Goal: Task Accomplishment & Management: Use online tool/utility

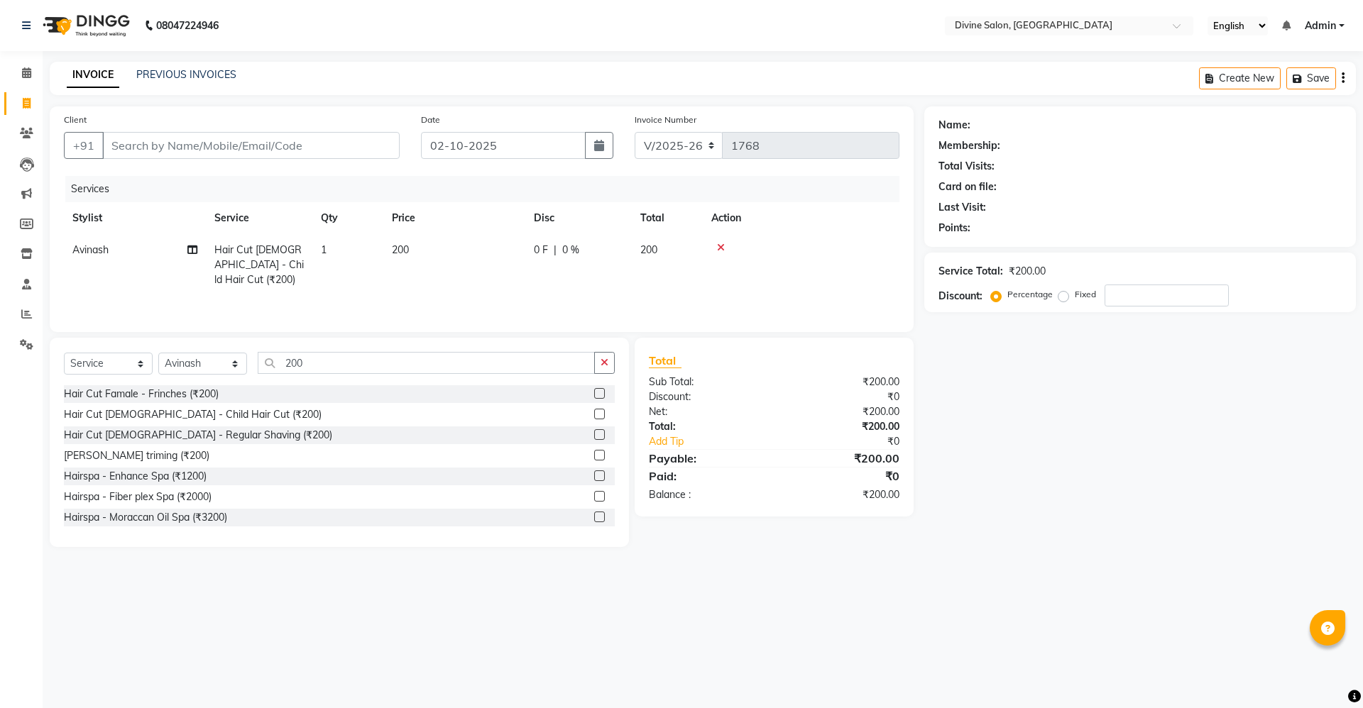
select select "745"
select select "service"
select select "11820"
click at [319, 368] on input "200" at bounding box center [426, 363] width 337 height 22
type input "2"
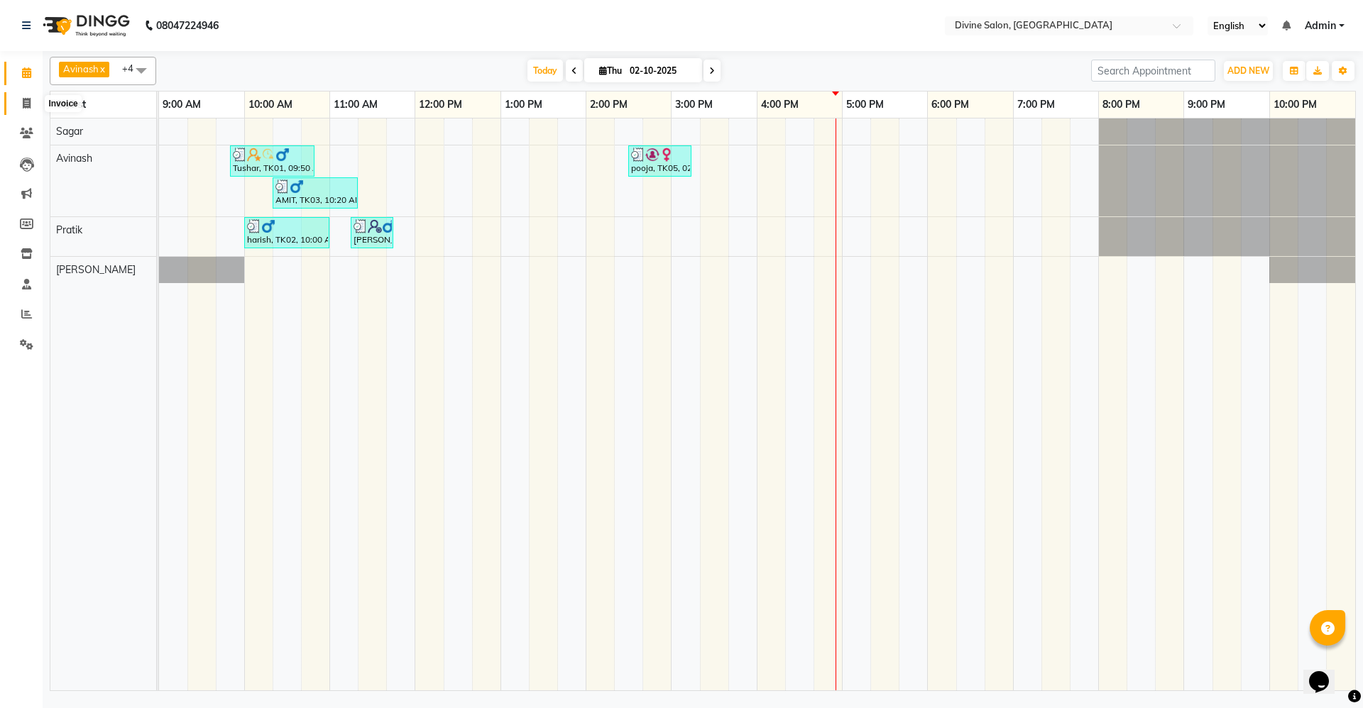
click at [26, 103] on icon at bounding box center [27, 103] width 8 height 11
select select "service"
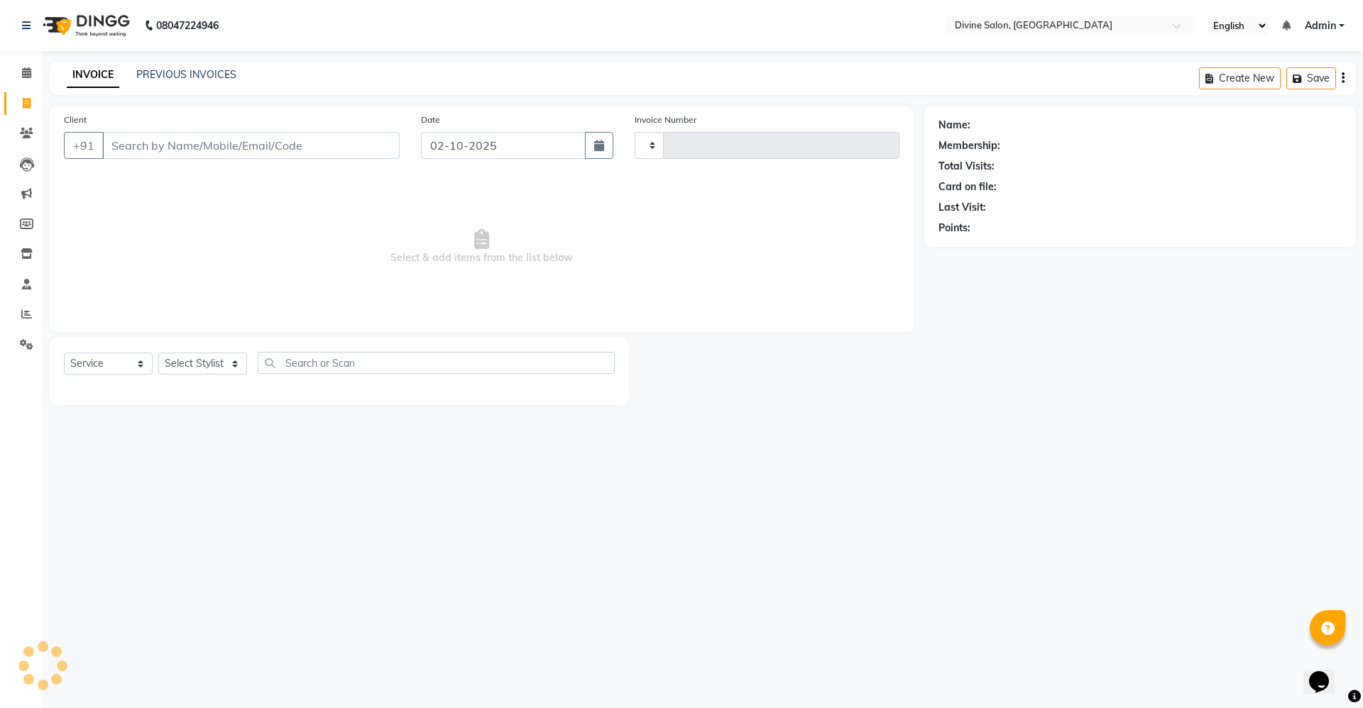
type input "1768"
select select "745"
click at [202, 358] on select "Select Stylist Avinash Kirti Pooja Gharde pooja kate Pratik Rahil Sagar Sagar S…" at bounding box center [202, 364] width 89 height 22
select select "70573"
click at [158, 353] on select "Select Stylist Avinash Kirti Pooja Gharde pooja kate Pratik Rahil Sagar Sagar S…" at bounding box center [202, 364] width 89 height 22
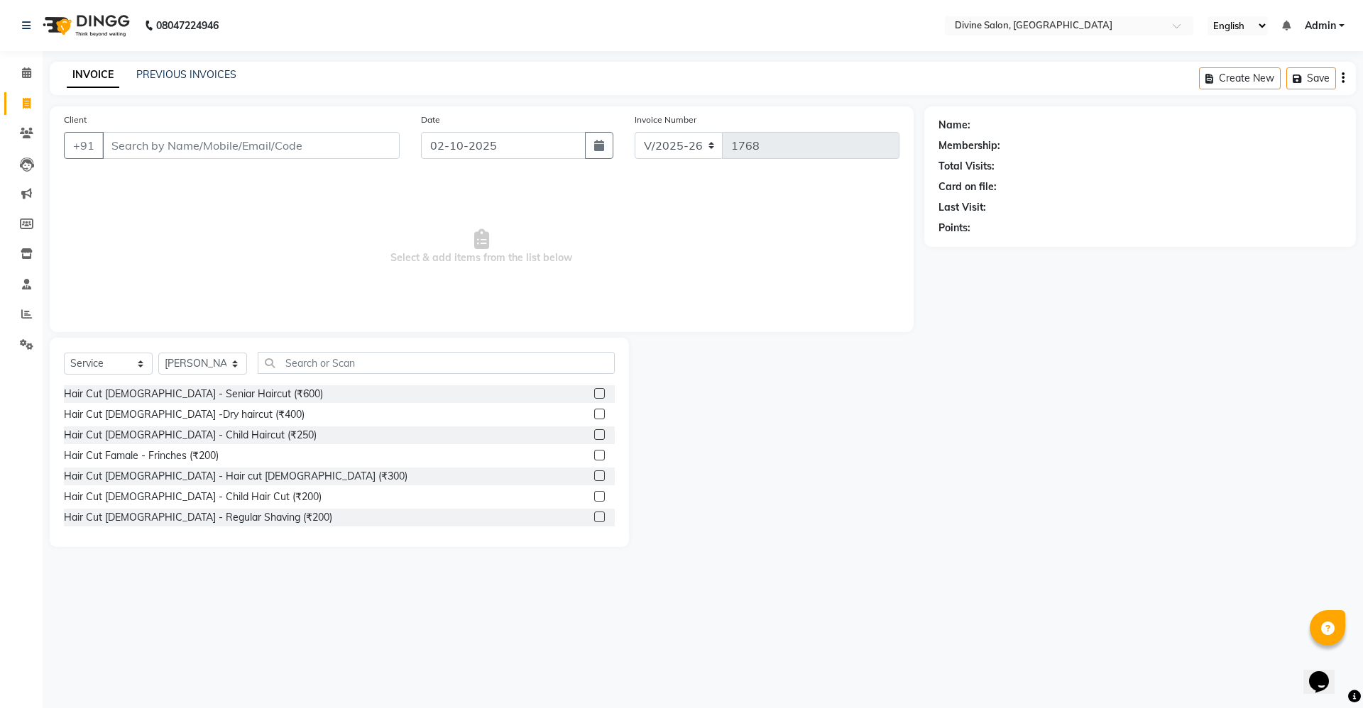
click at [289, 349] on div "Select Service Product Membership Package Voucher Prepaid Gift Card Select Styl…" at bounding box center [339, 442] width 579 height 209
click at [286, 361] on input "text" at bounding box center [436, 363] width 357 height 22
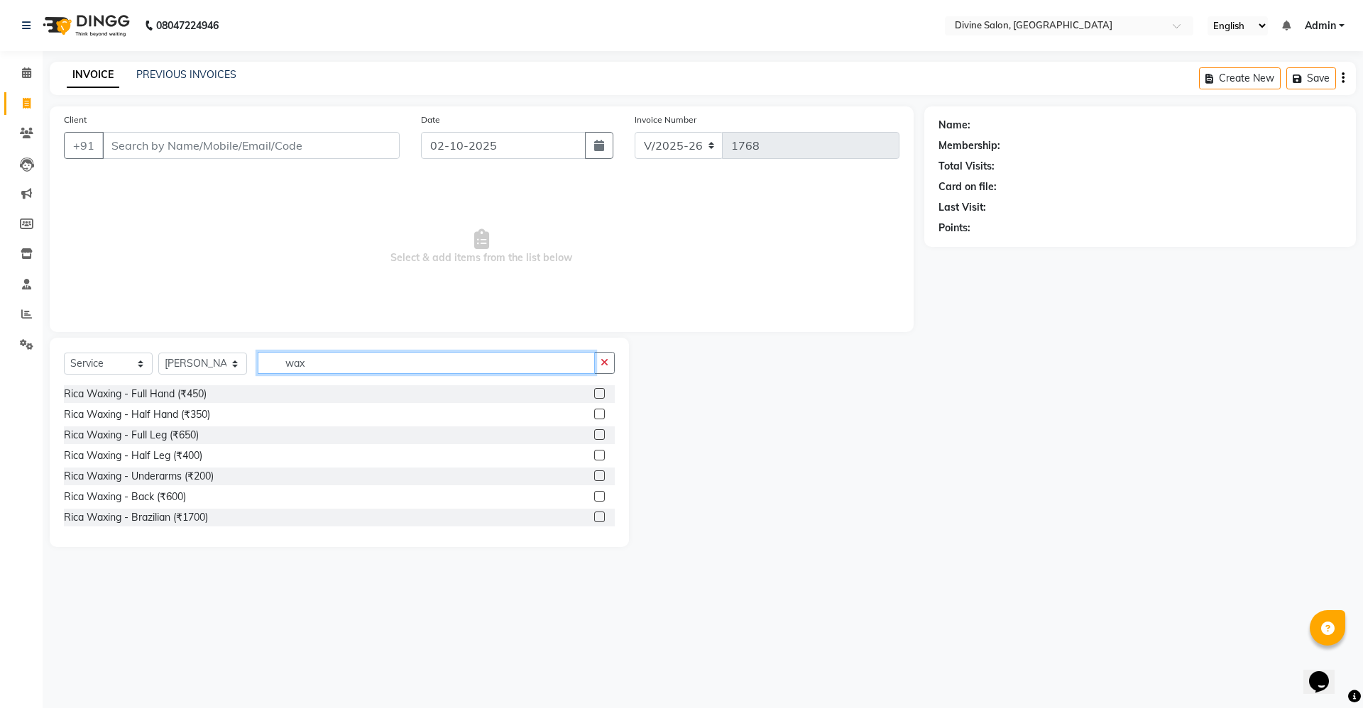
type input "wax"
click at [594, 387] on div at bounding box center [604, 394] width 21 height 18
click at [594, 395] on label at bounding box center [599, 393] width 11 height 11
click at [594, 395] on input "checkbox" at bounding box center [598, 394] width 9 height 9
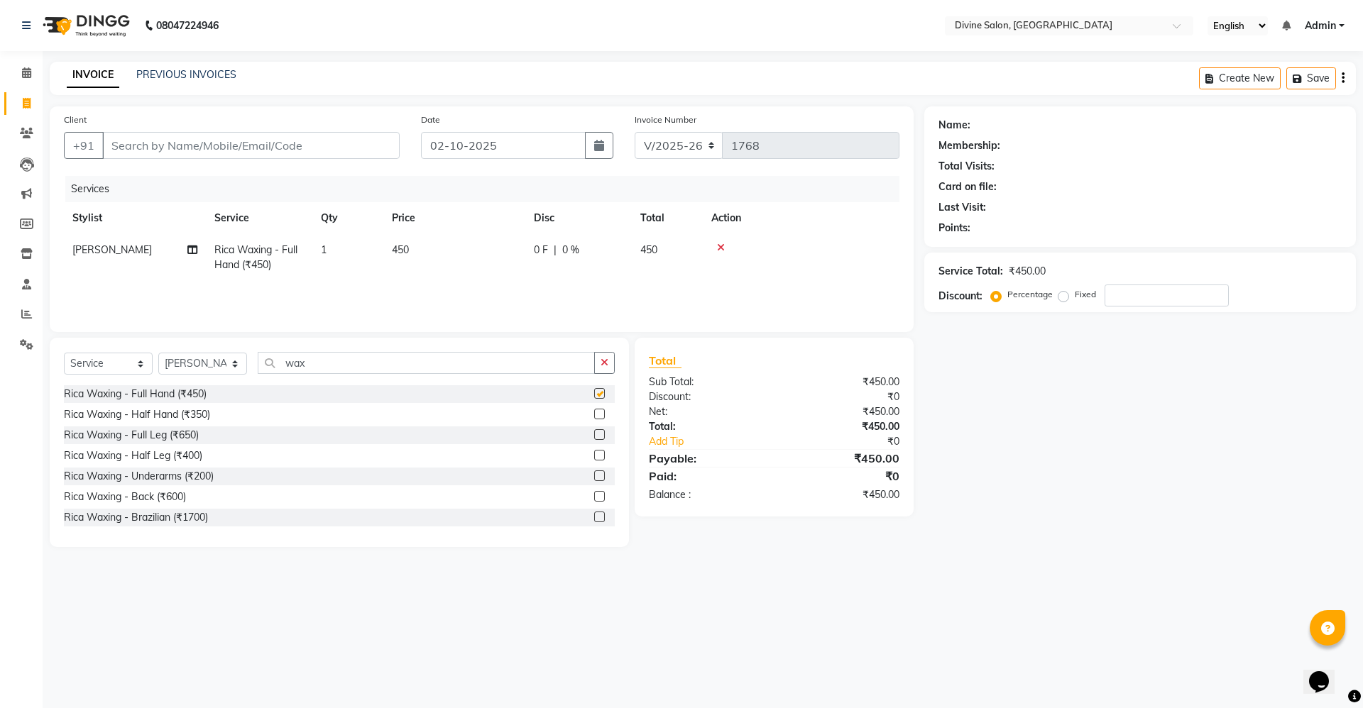
checkbox input "false"
click at [594, 473] on label at bounding box center [599, 476] width 11 height 11
click at [594, 473] on input "checkbox" at bounding box center [598, 476] width 9 height 9
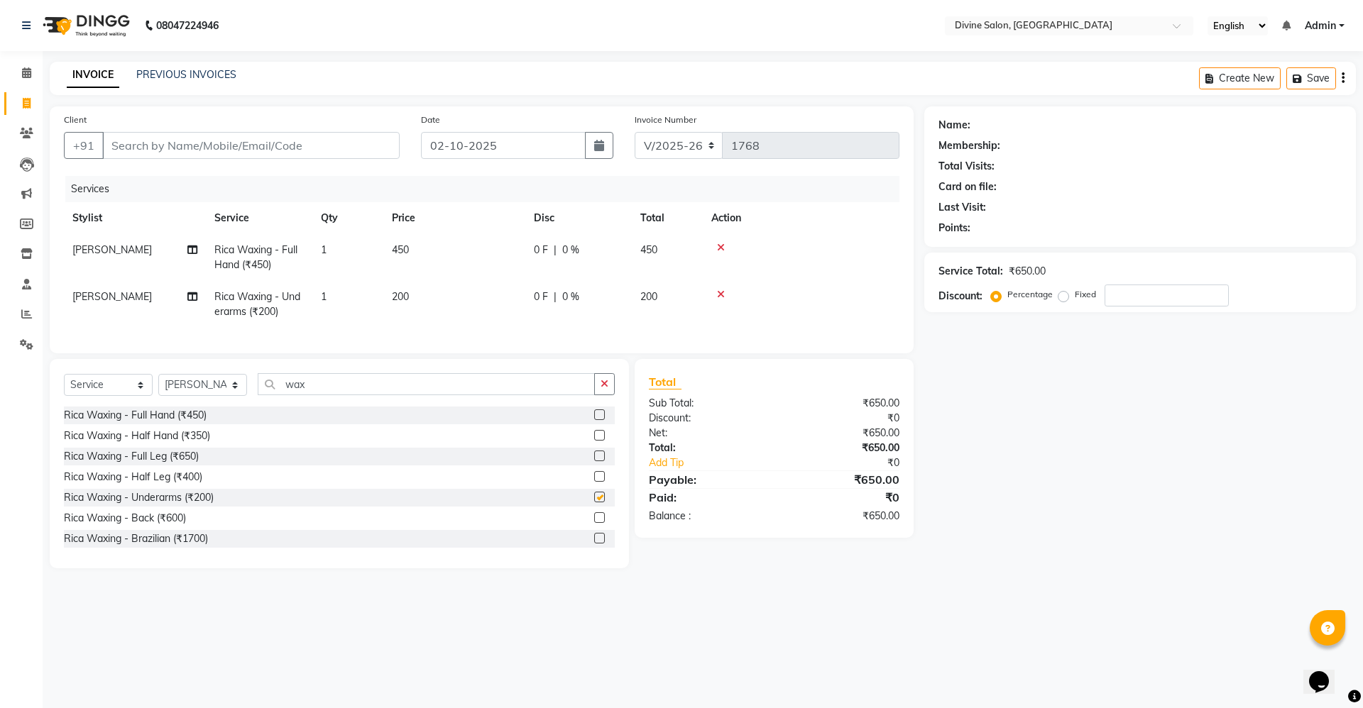
checkbox input "false"
click at [594, 461] on label at bounding box center [599, 456] width 11 height 11
click at [594, 461] on input "checkbox" at bounding box center [598, 456] width 9 height 9
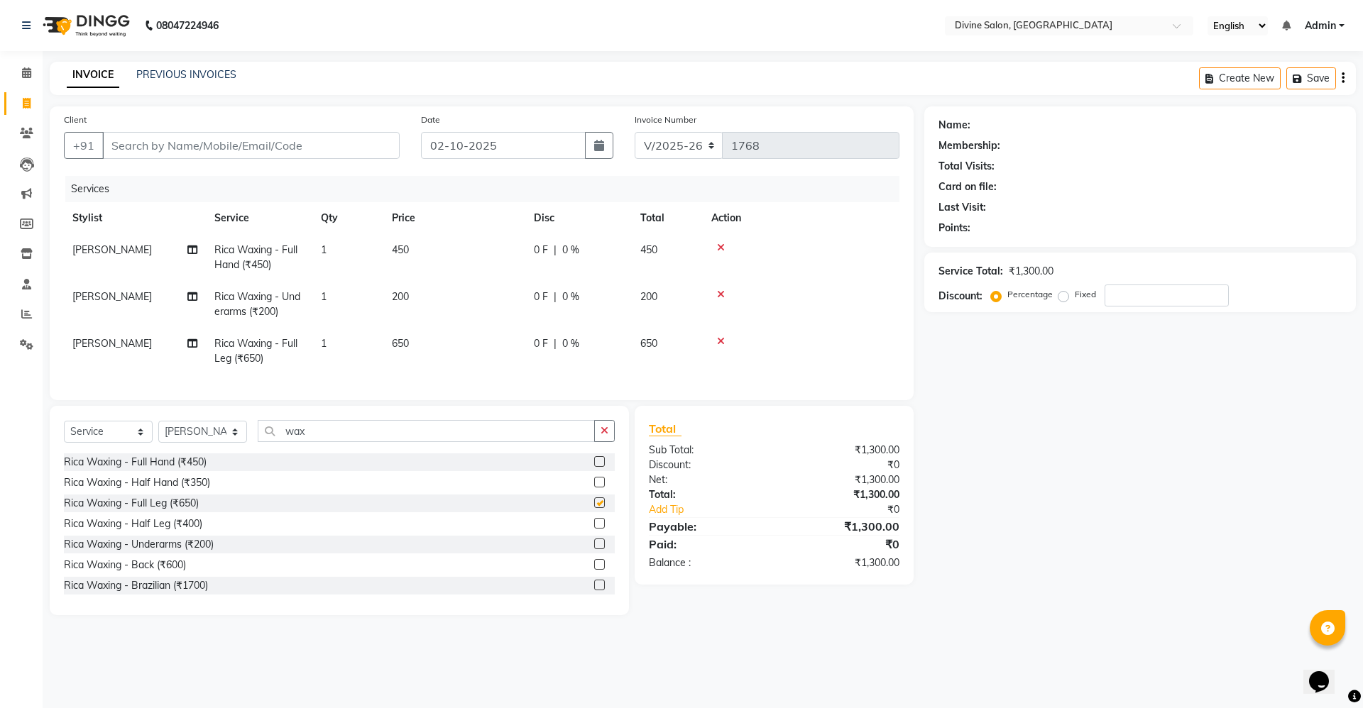
checkbox input "false"
click at [234, 440] on select "Select Stylist Avinash Kirti Pooja Gharde pooja kate Pratik Rahil Sagar Sagar S…" at bounding box center [202, 432] width 89 height 22
click at [158, 434] on select "Select Stylist Avinash Kirti Pooja Gharde pooja kate Pratik Rahil Sagar Sagar S…" at bounding box center [202, 432] width 89 height 22
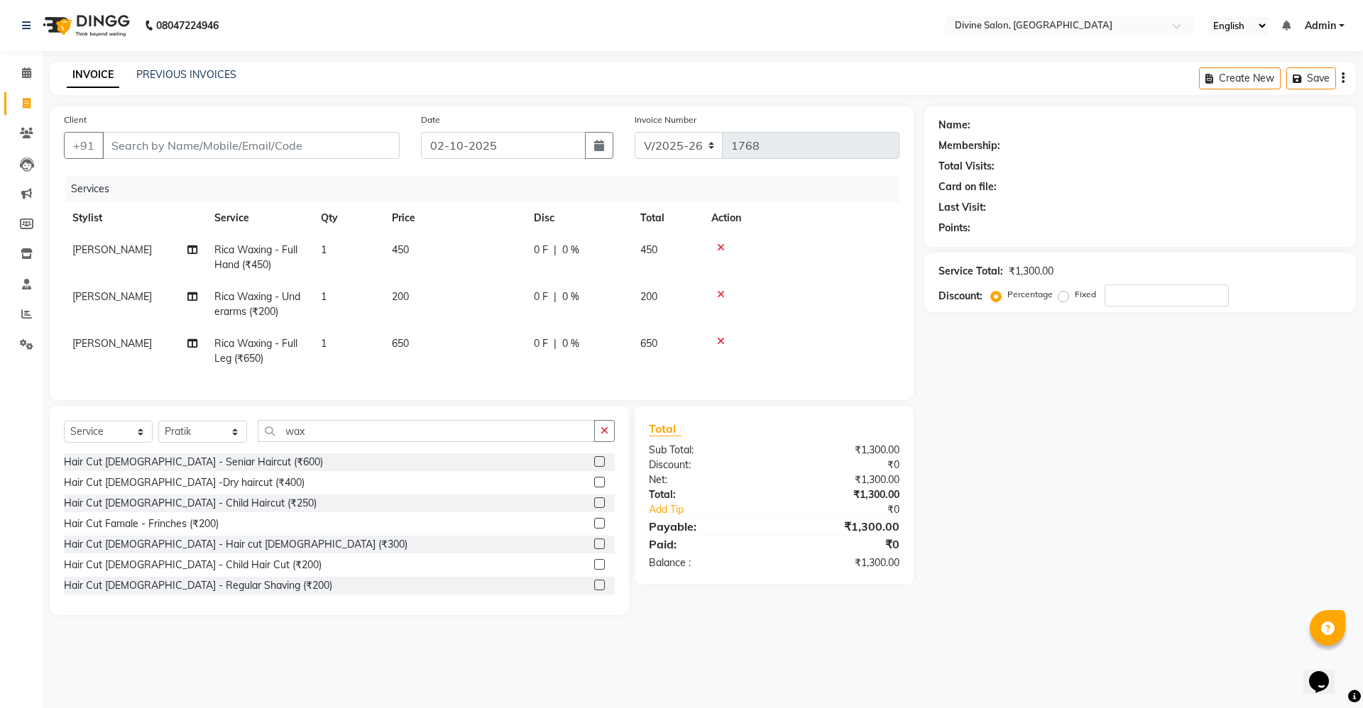
click at [720, 246] on icon at bounding box center [721, 248] width 8 height 10
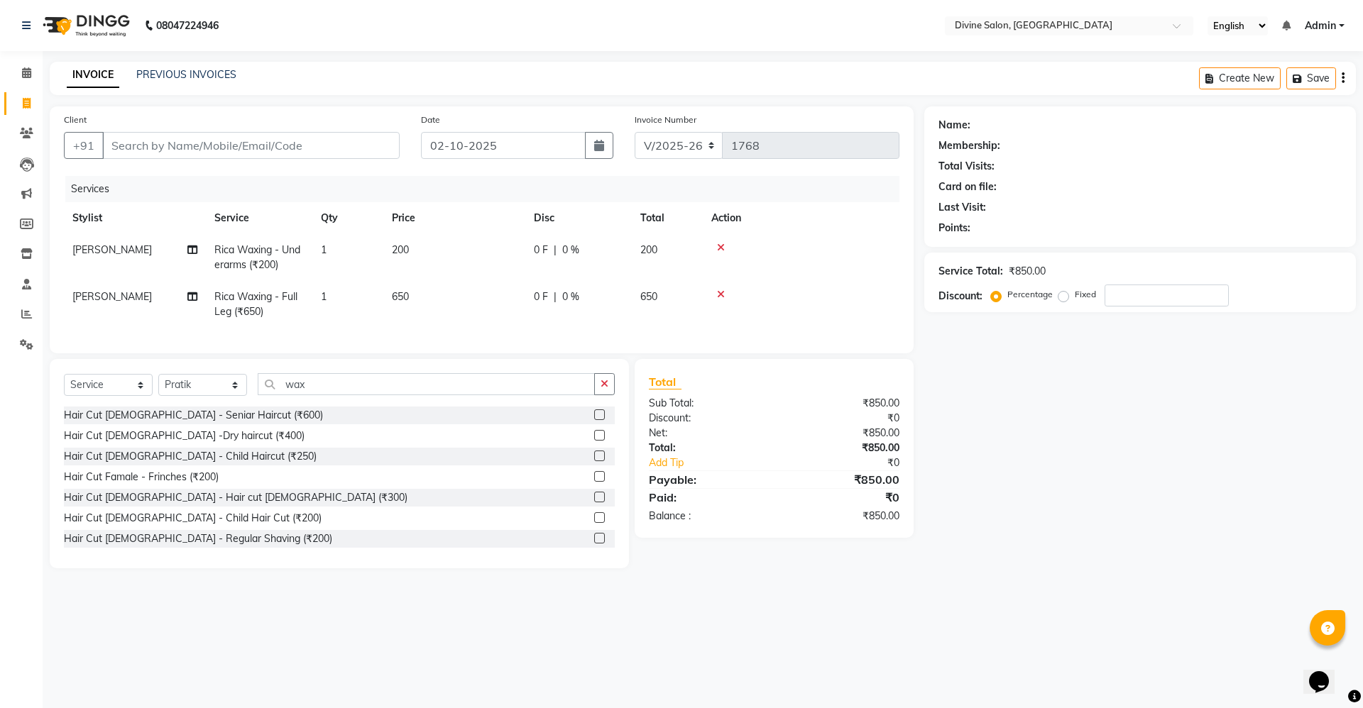
click at [721, 245] on icon at bounding box center [721, 248] width 8 height 10
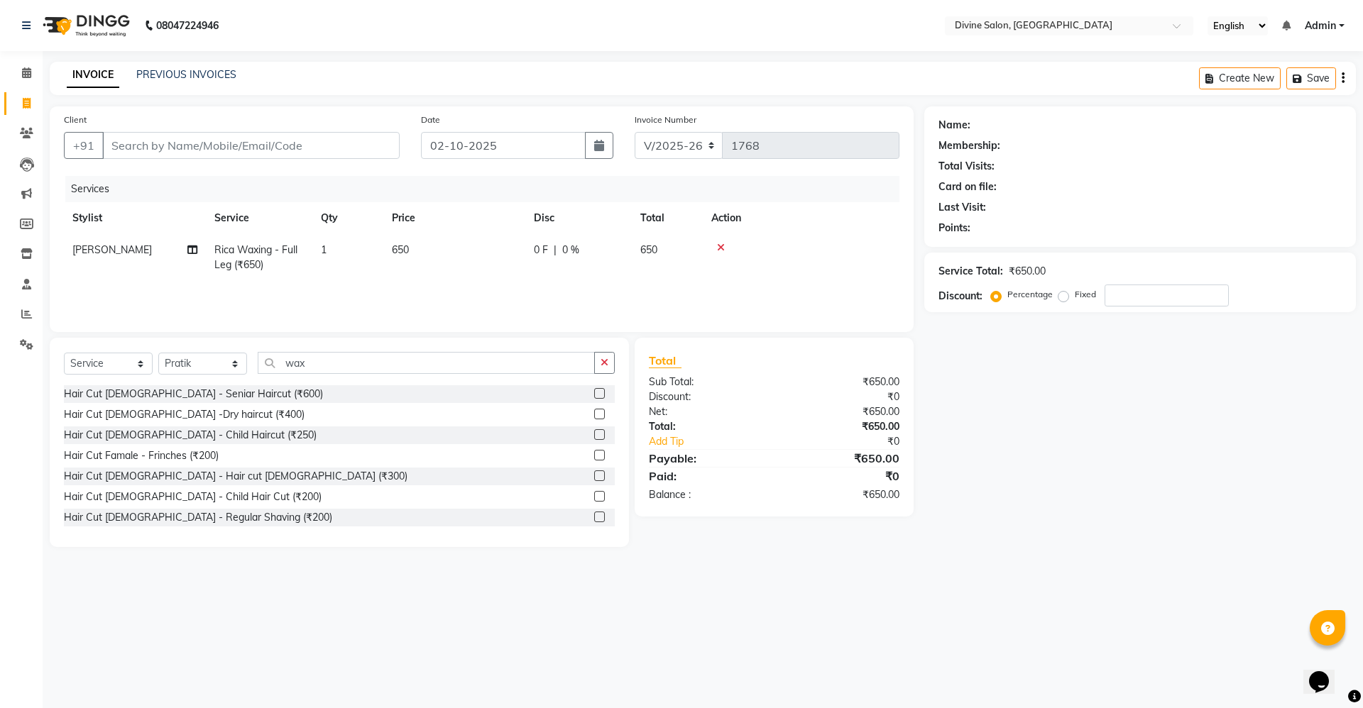
click at [718, 245] on icon at bounding box center [721, 248] width 8 height 10
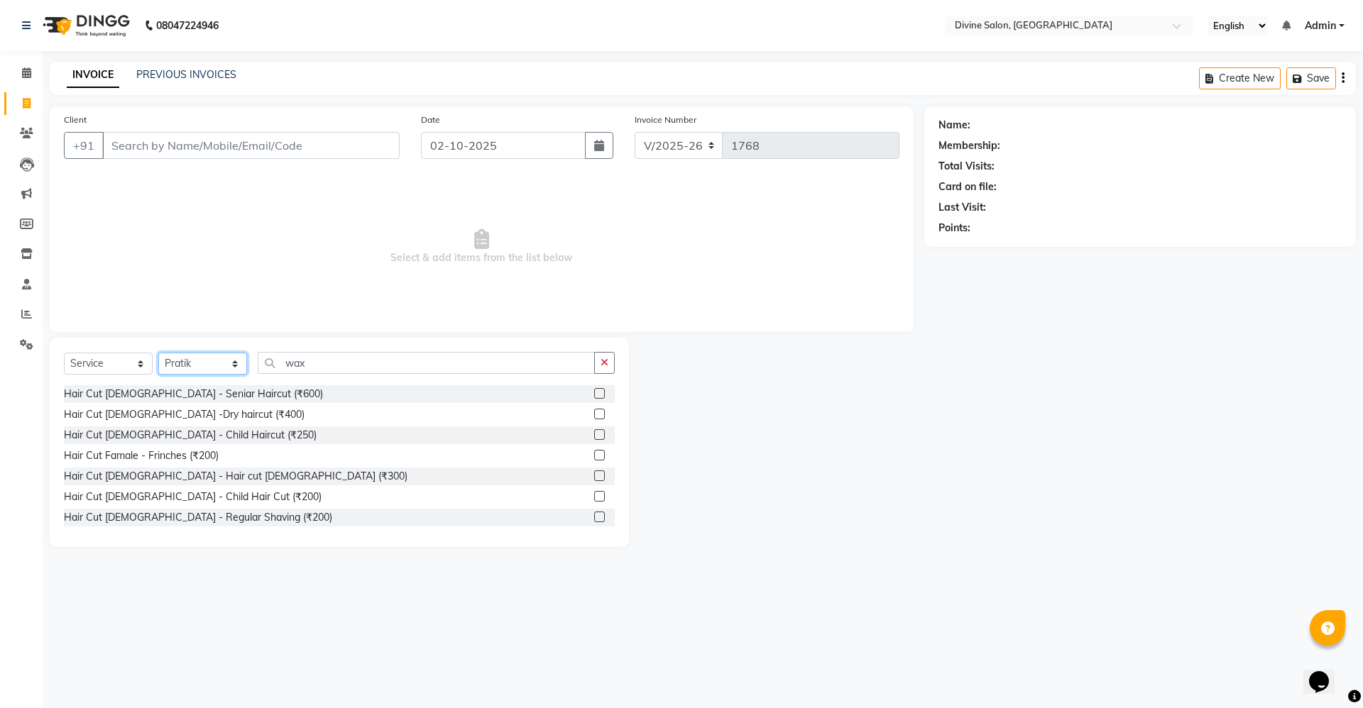
click at [212, 354] on select "Select Stylist Avinash Kirti Pooja Gharde pooja kate Pratik Rahil Sagar Sagar S…" at bounding box center [202, 364] width 89 height 22
select select "70573"
click at [158, 353] on select "Select Stylist Avinash Kirti Pooja Gharde pooja kate Pratik Rahil Sagar Sagar S…" at bounding box center [202, 364] width 89 height 22
click at [139, 361] on select "Select Service Product Membership Package Voucher Prepaid Gift Card" at bounding box center [108, 364] width 89 height 22
select select "package"
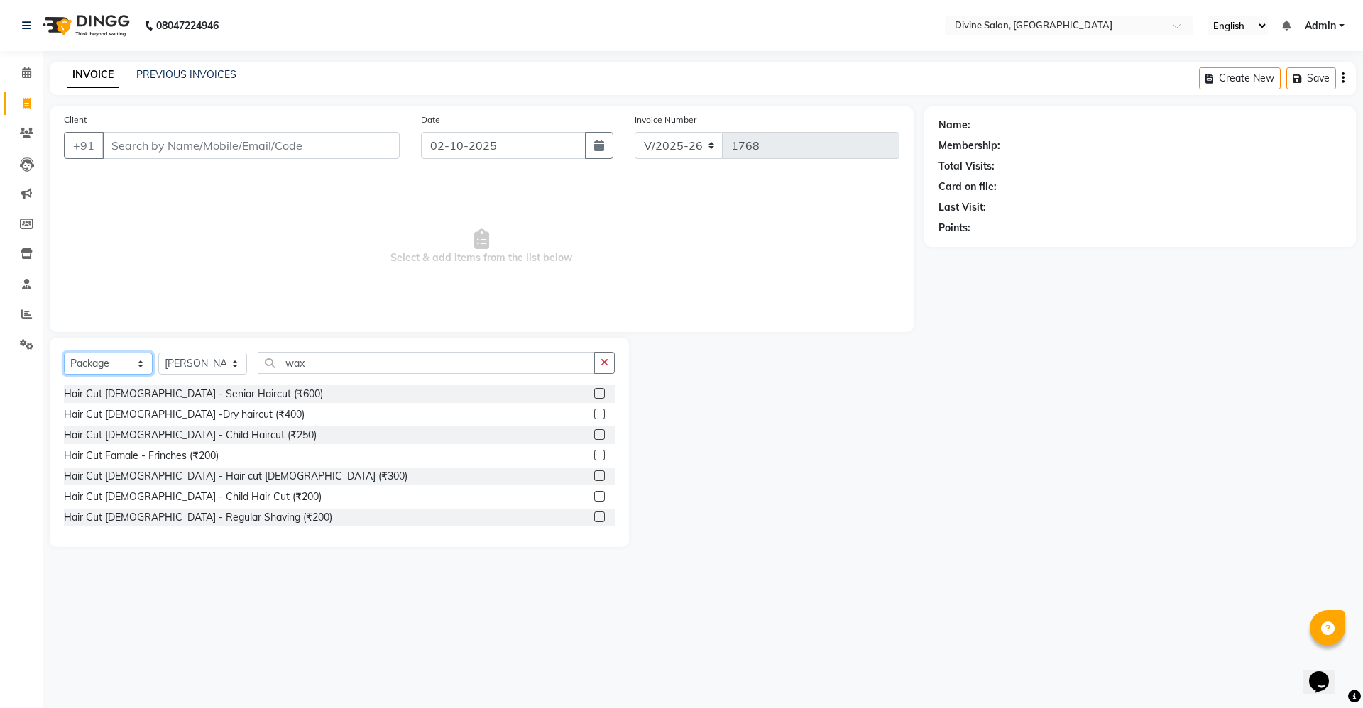
click at [64, 353] on select "Select Service Product Membership Package Voucher Prepaid Gift Card" at bounding box center [108, 364] width 89 height 22
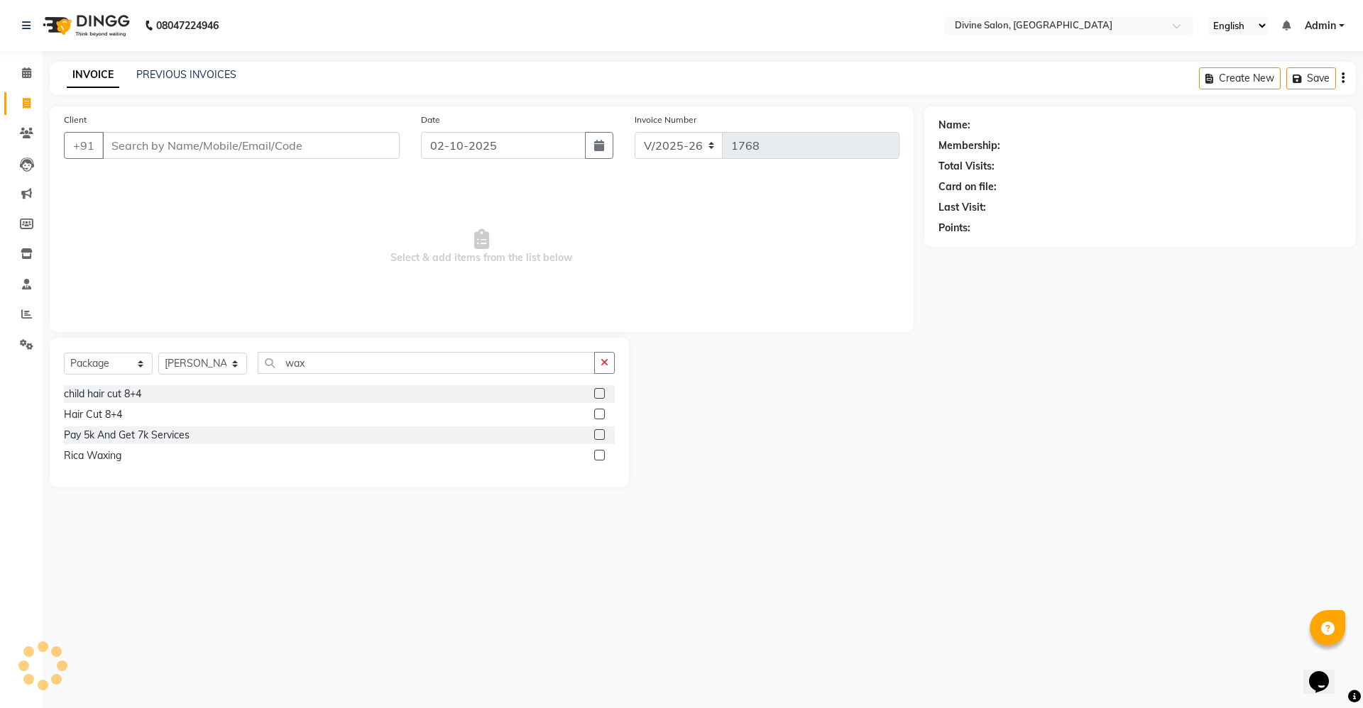
click at [601, 454] on label at bounding box center [599, 455] width 11 height 11
click at [601, 454] on input "checkbox" at bounding box center [598, 455] width 9 height 9
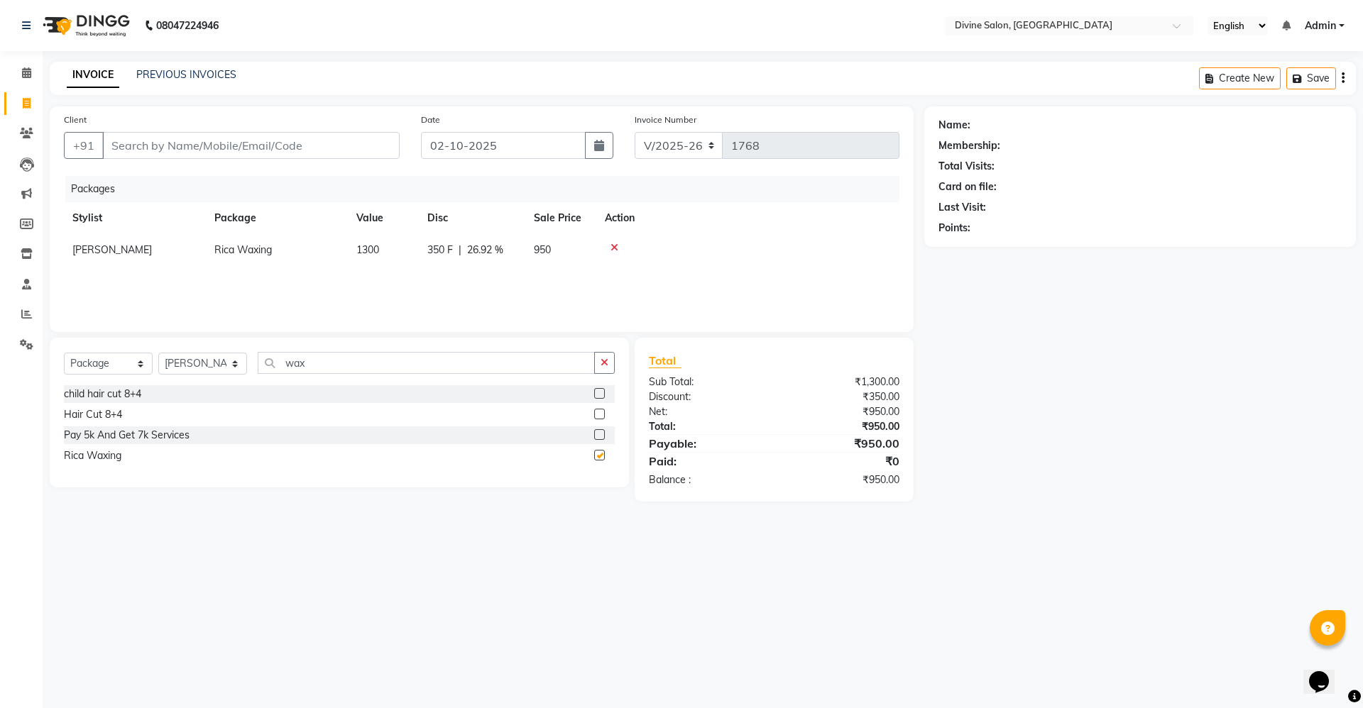
checkbox input "false"
click at [329, 360] on input "wax" at bounding box center [426, 363] width 337 height 22
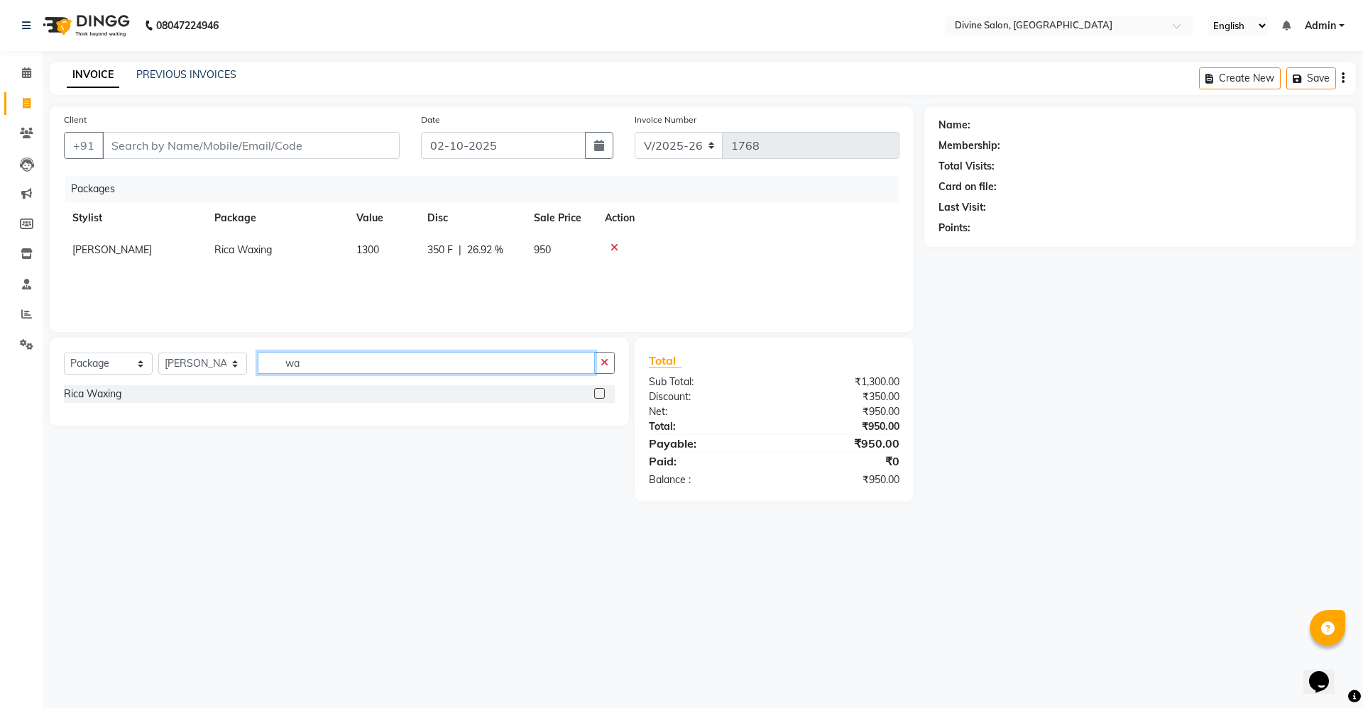
type input "w"
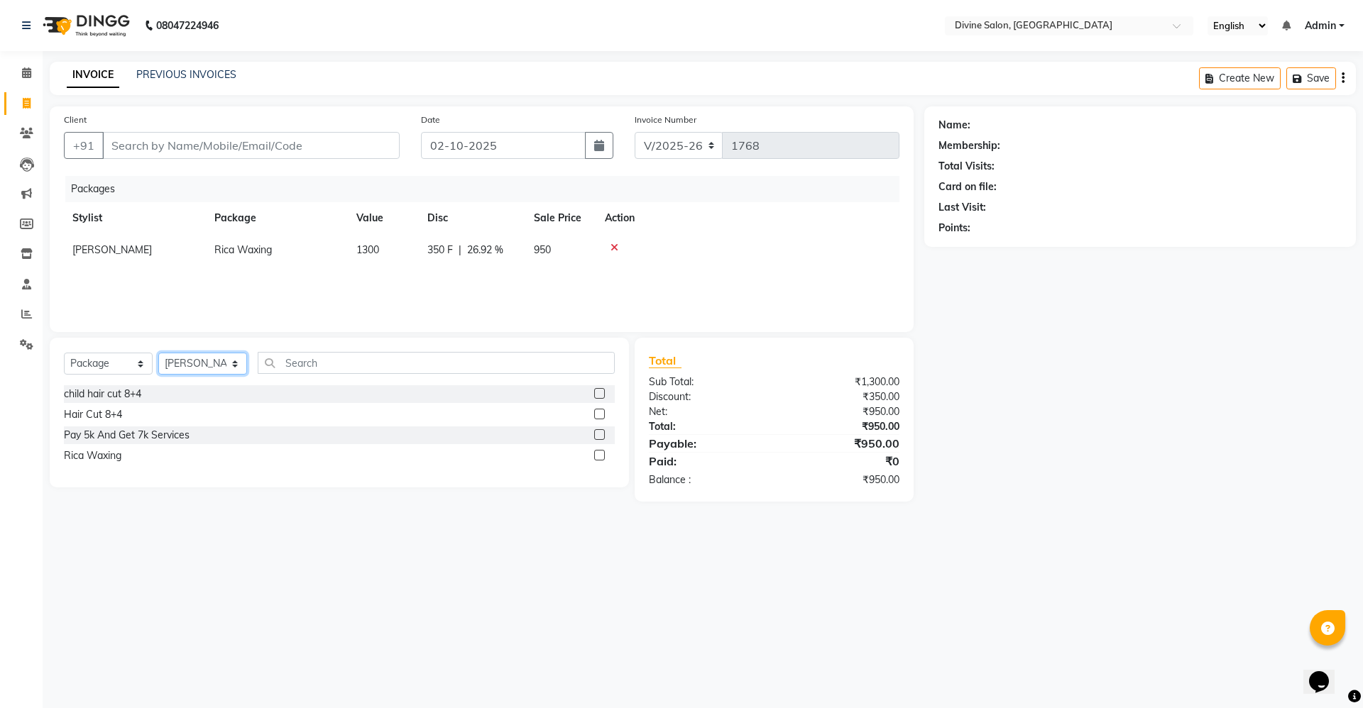
click at [224, 356] on select "Select Stylist Avinash Kirti Pooja Gharde pooja kate Pratik Rahil Sagar Sagar S…" at bounding box center [202, 364] width 89 height 22
select select "11821"
click at [158, 353] on select "Select Stylist Avinash Kirti Pooja Gharde pooja kate Pratik Rahil Sagar Sagar S…" at bounding box center [202, 364] width 89 height 22
click at [114, 368] on select "Select Service Product Membership Package Voucher Prepaid Gift Card" at bounding box center [108, 364] width 89 height 22
select select "service"
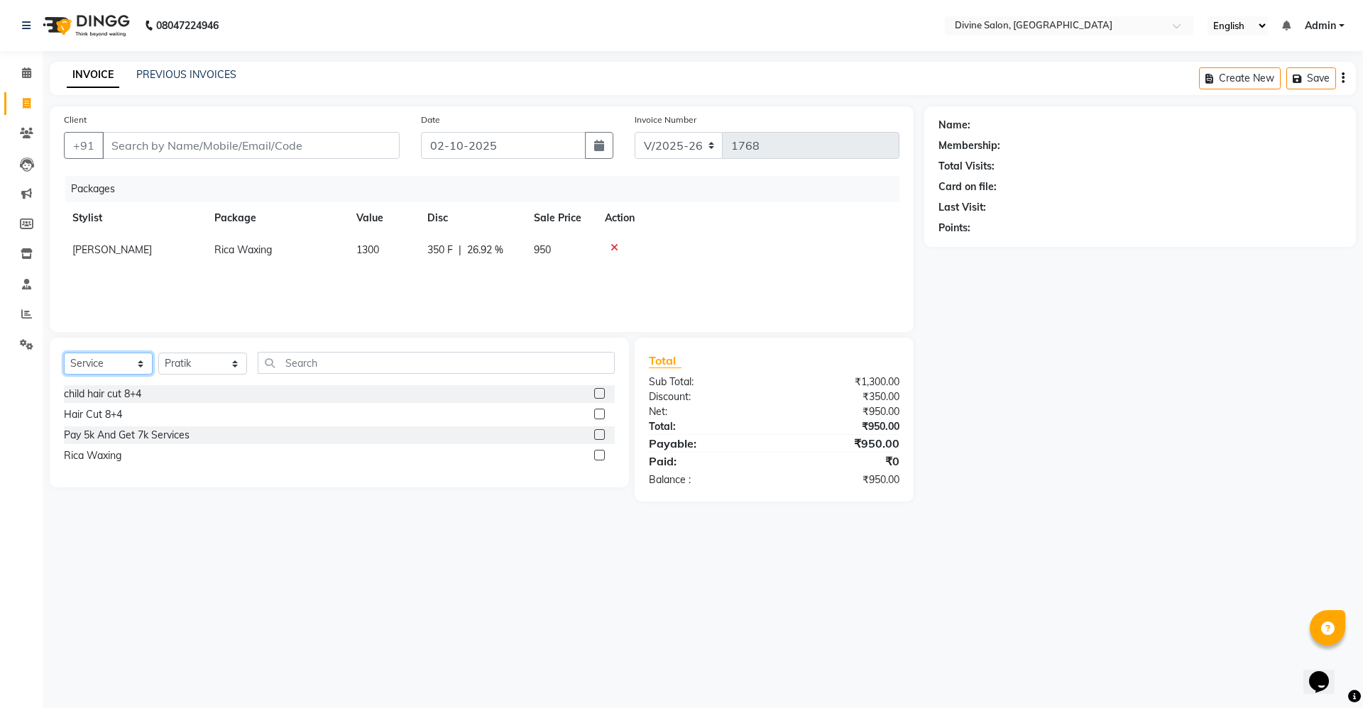
click at [64, 353] on select "Select Service Product Membership Package Voucher Prepaid Gift Card" at bounding box center [108, 364] width 89 height 22
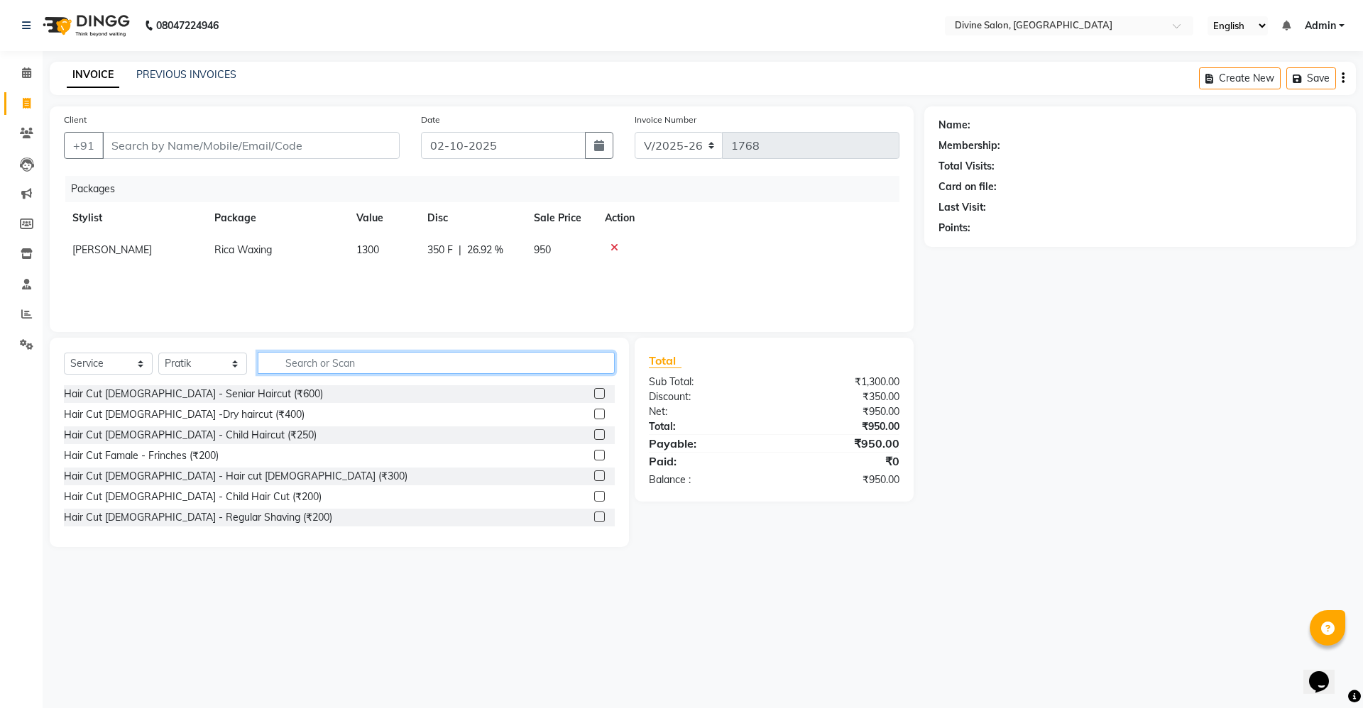
click at [434, 359] on input "text" at bounding box center [436, 363] width 357 height 22
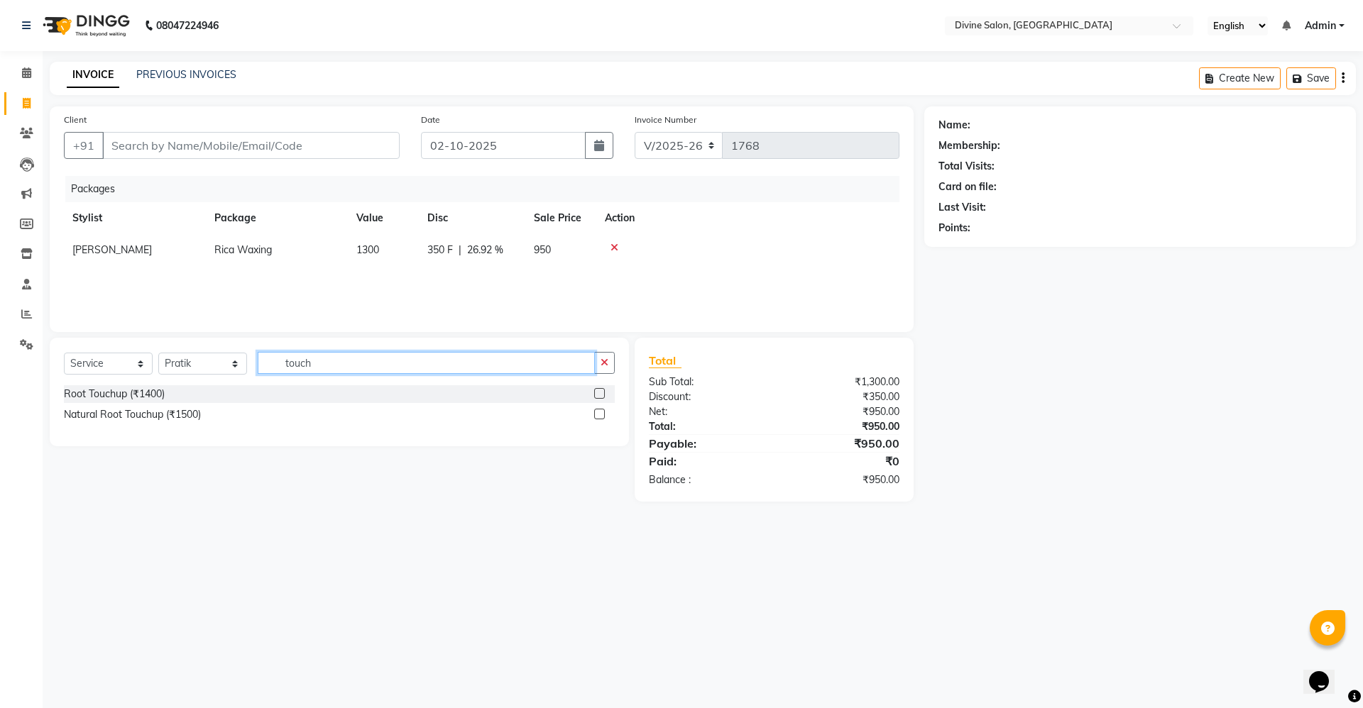
type input "touch"
click at [596, 412] on label at bounding box center [599, 414] width 11 height 11
click at [596, 412] on input "checkbox" at bounding box center [598, 414] width 9 height 9
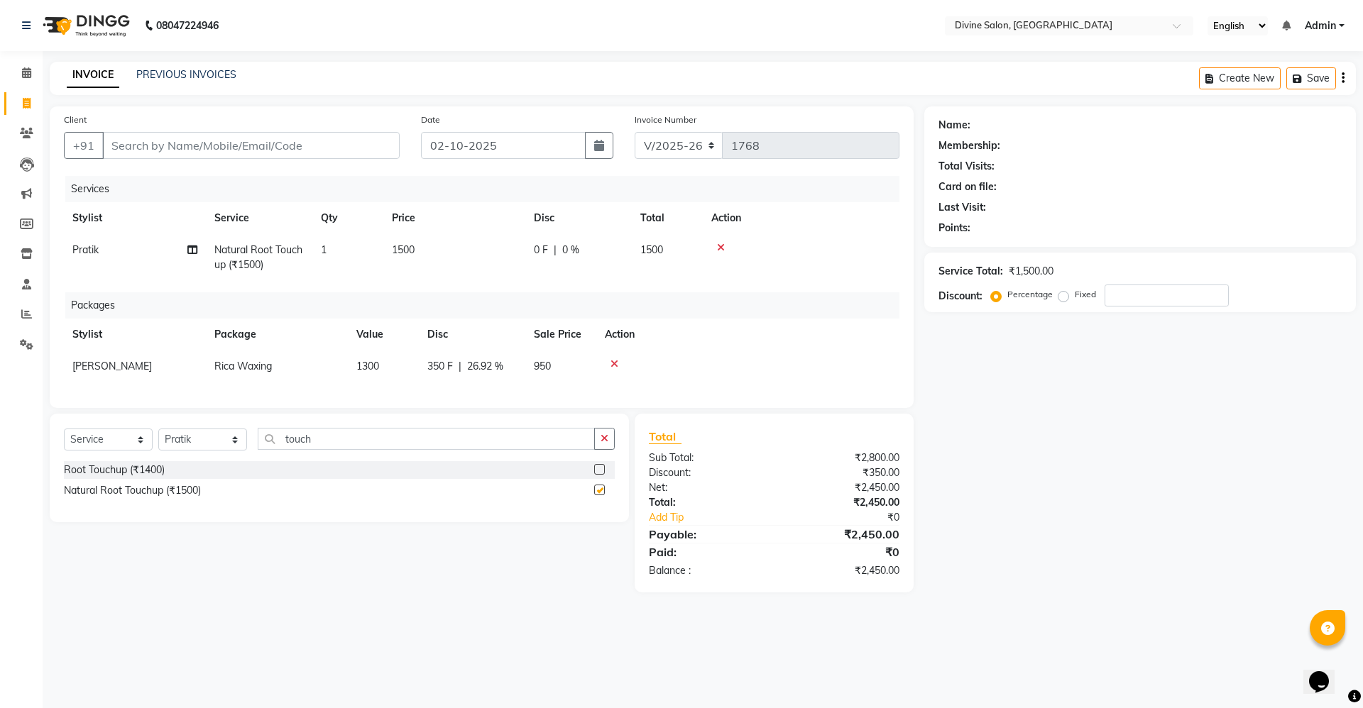
checkbox input "false"
click at [366, 136] on input "Client" at bounding box center [250, 145] width 297 height 27
click at [233, 451] on select "Select Stylist Avinash Kirti Pooja Gharde pooja kate Pratik Rahil Sagar Sagar S…" at bounding box center [202, 440] width 89 height 22
select select "11820"
click at [158, 442] on select "Select Stylist Avinash Kirti Pooja Gharde pooja kate Pratik Rahil Sagar Sagar S…" at bounding box center [202, 440] width 89 height 22
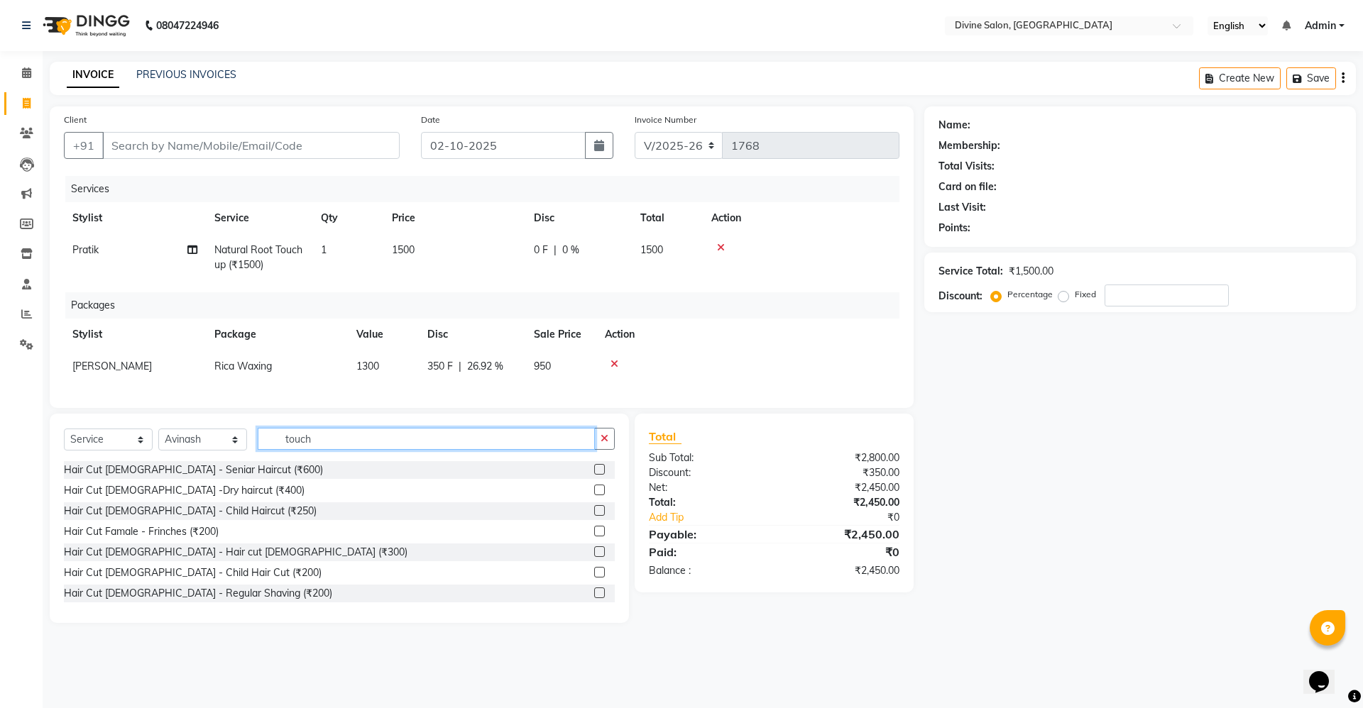
click at [275, 450] on input "touch" at bounding box center [426, 439] width 337 height 22
click at [594, 578] on label at bounding box center [599, 572] width 11 height 11
click at [594, 578] on input "checkbox" at bounding box center [598, 573] width 9 height 9
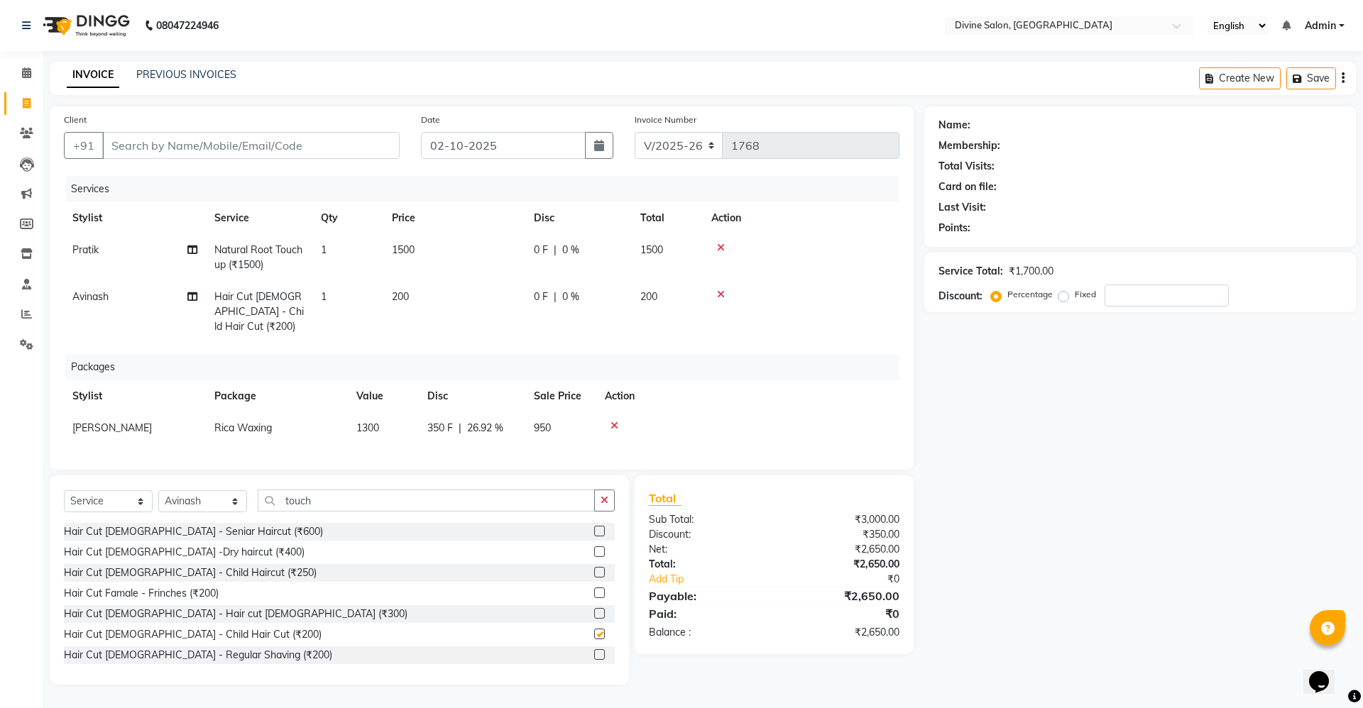
checkbox input "false"
click at [309, 147] on input "Client" at bounding box center [250, 145] width 297 height 27
type input "9"
type input "0"
click at [201, 180] on ngb-highlight "866 9977 888" at bounding box center [172, 178] width 71 height 14
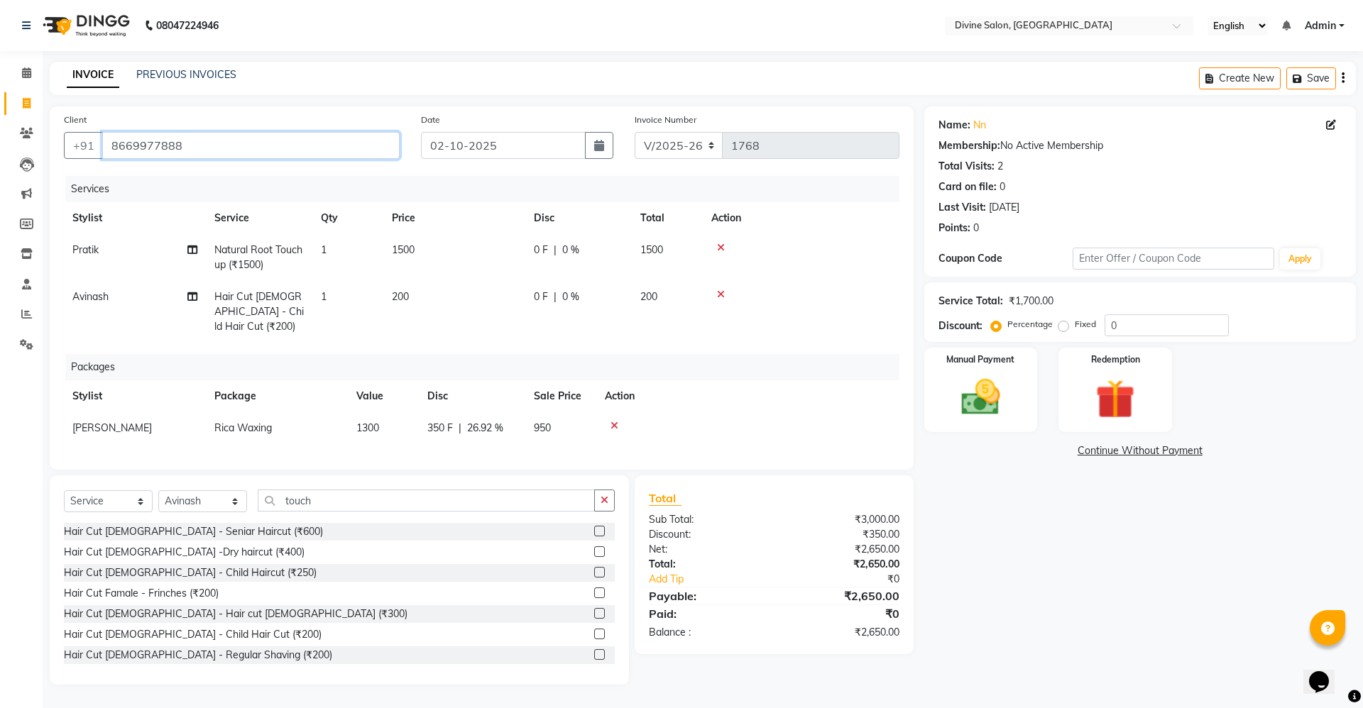
click at [232, 147] on input "8669977888" at bounding box center [250, 145] width 297 height 27
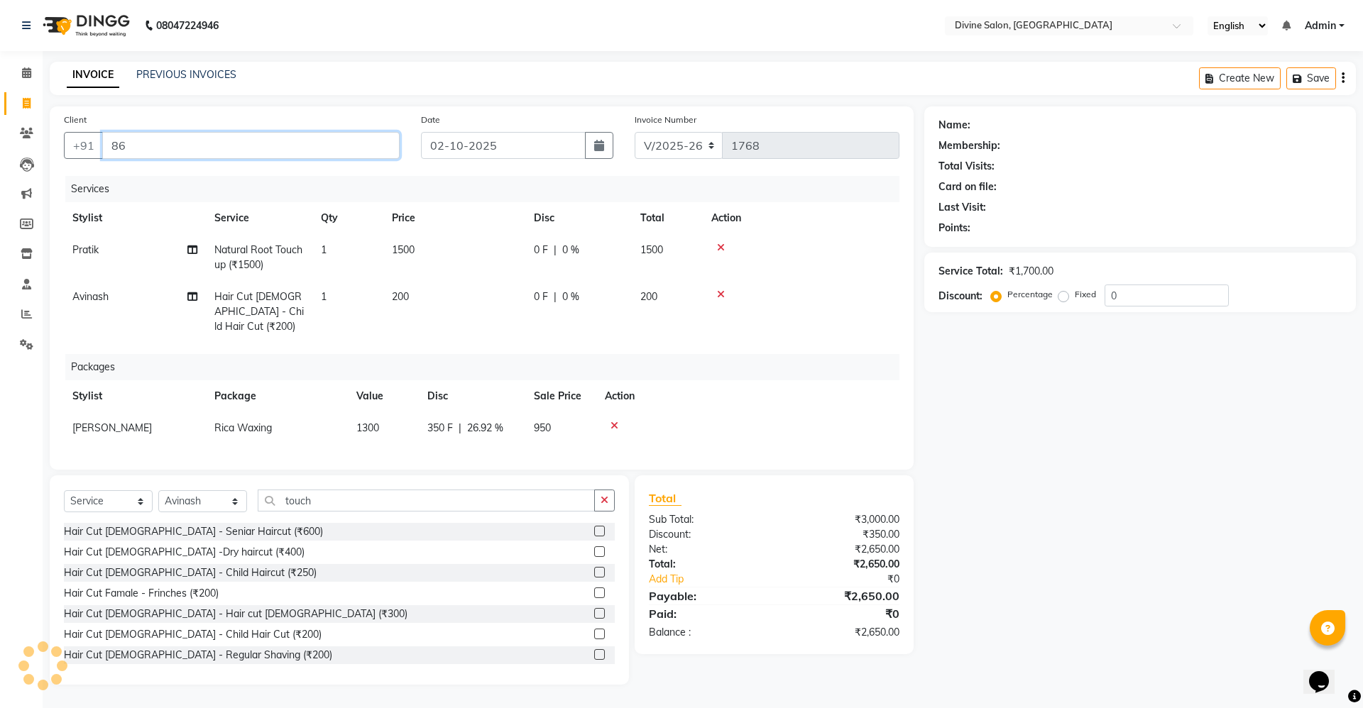
type input "8"
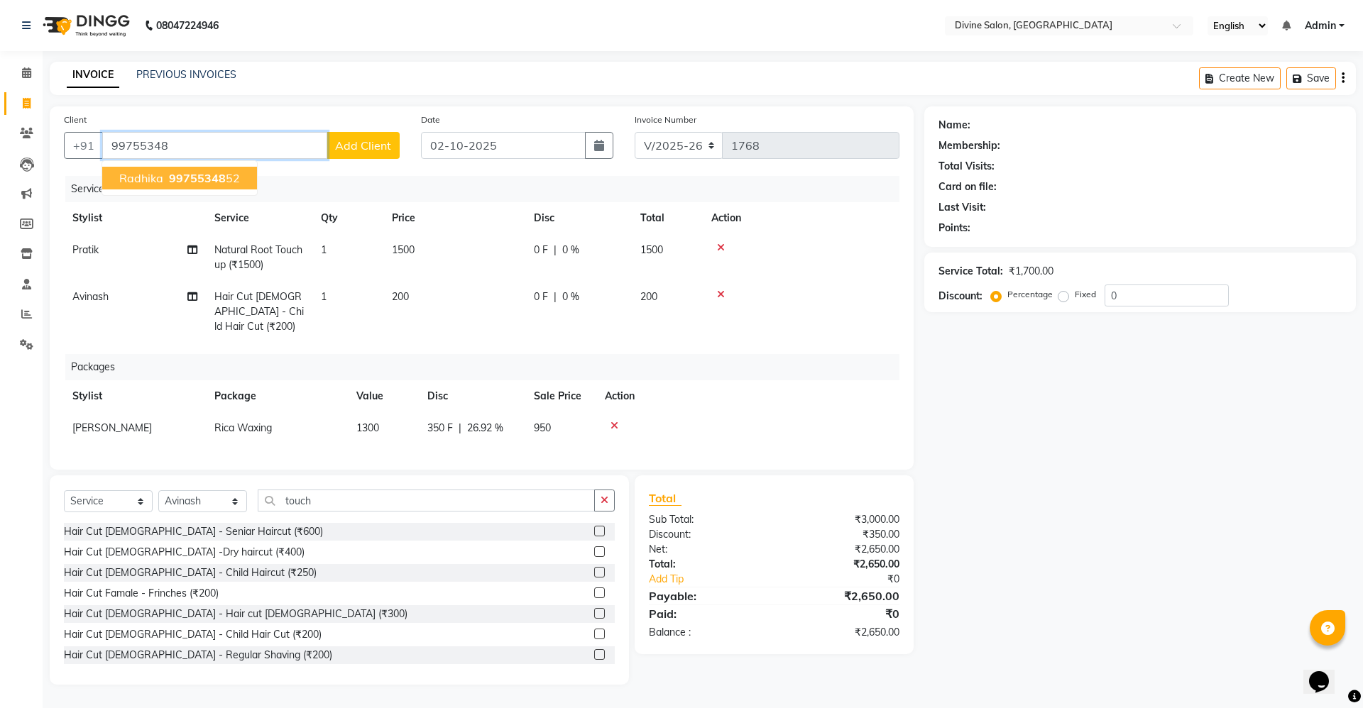
click at [177, 180] on span "99755348" at bounding box center [197, 178] width 57 height 14
type input "9975534852"
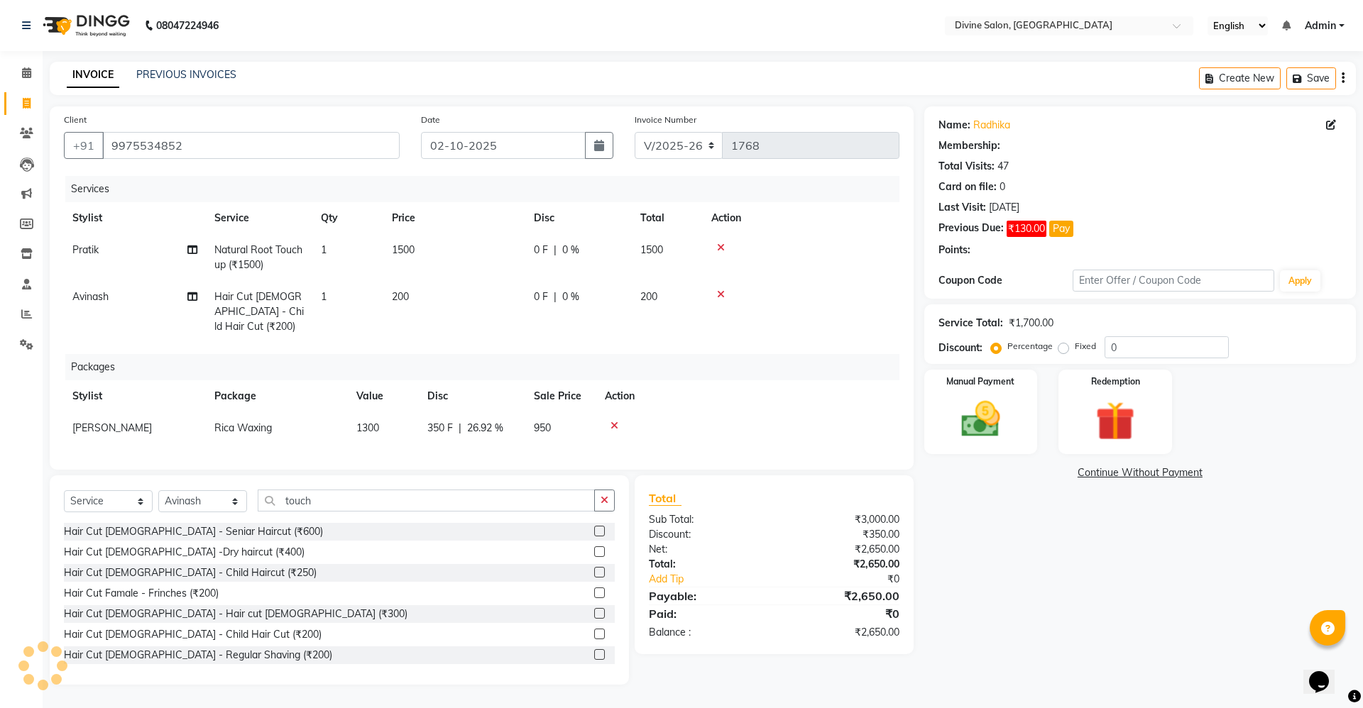
type input "25"
select select "2: Object"
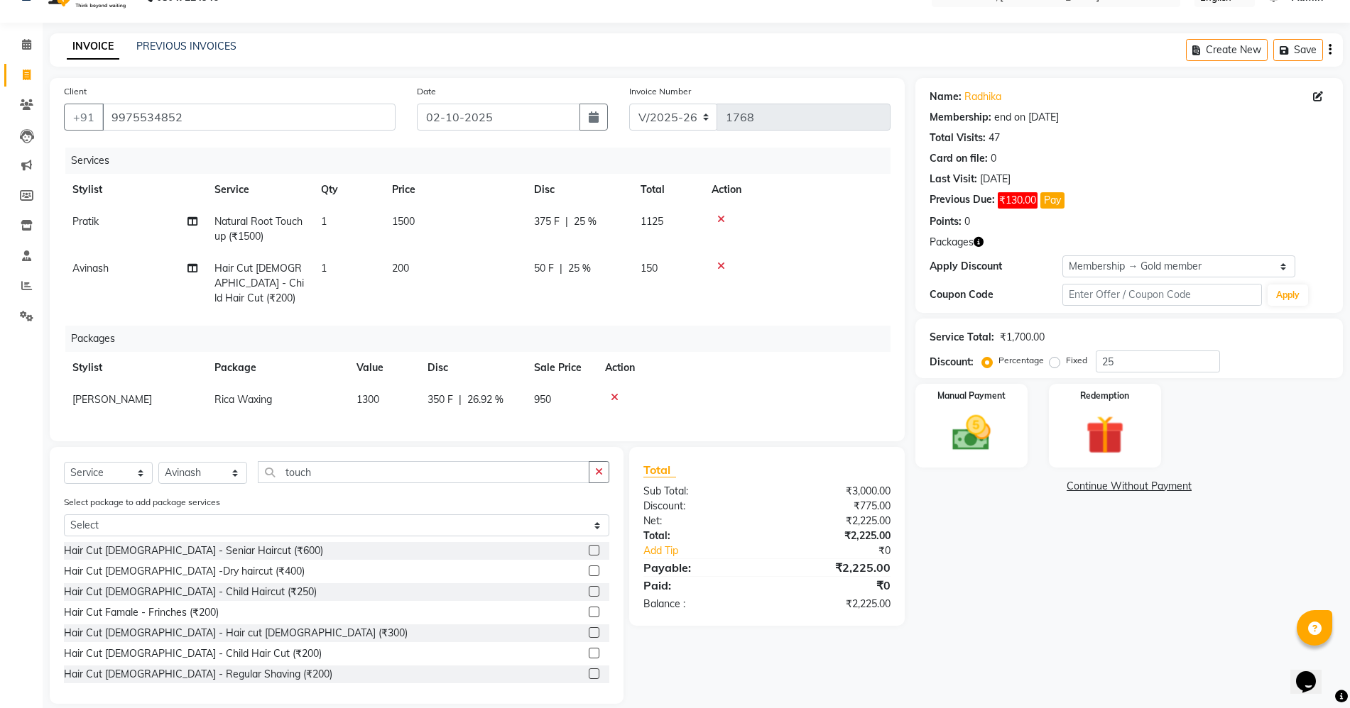
scroll to position [44, 0]
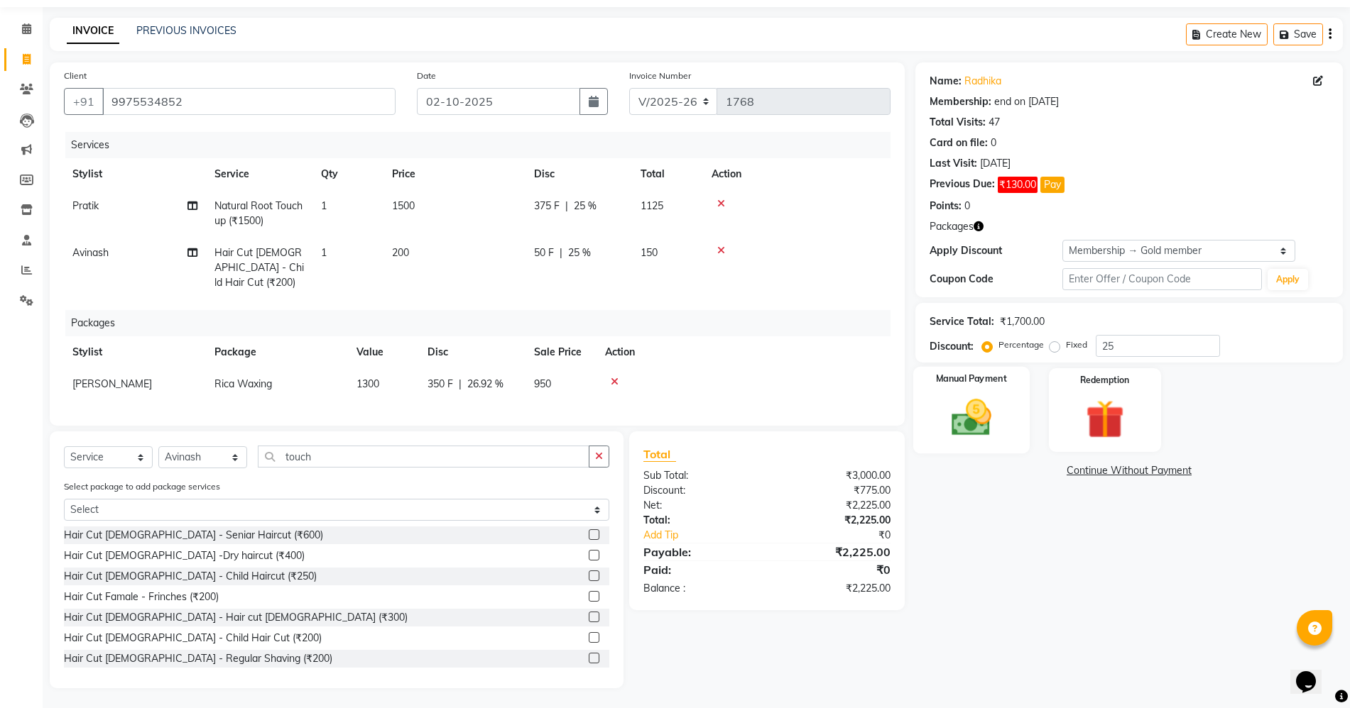
click at [973, 412] on img at bounding box center [970, 418] width 65 height 46
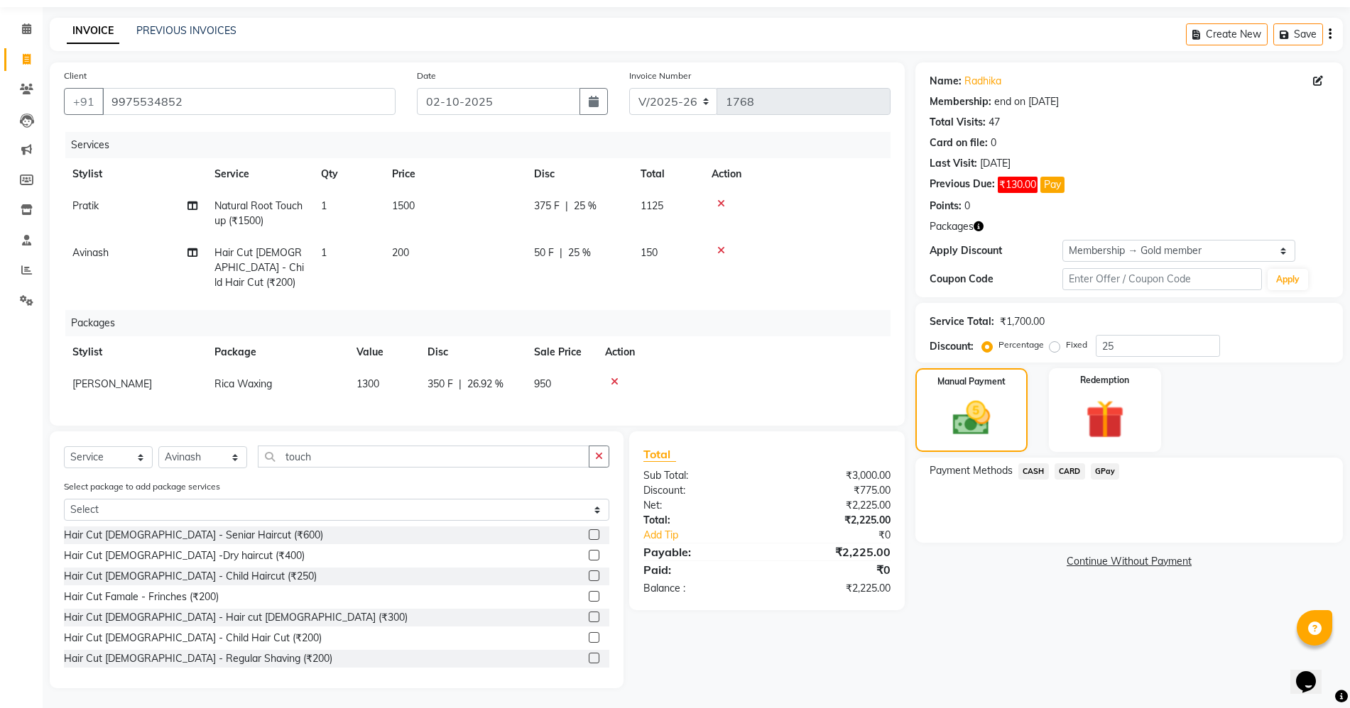
click at [1100, 469] on span "GPay" at bounding box center [1104, 472] width 29 height 16
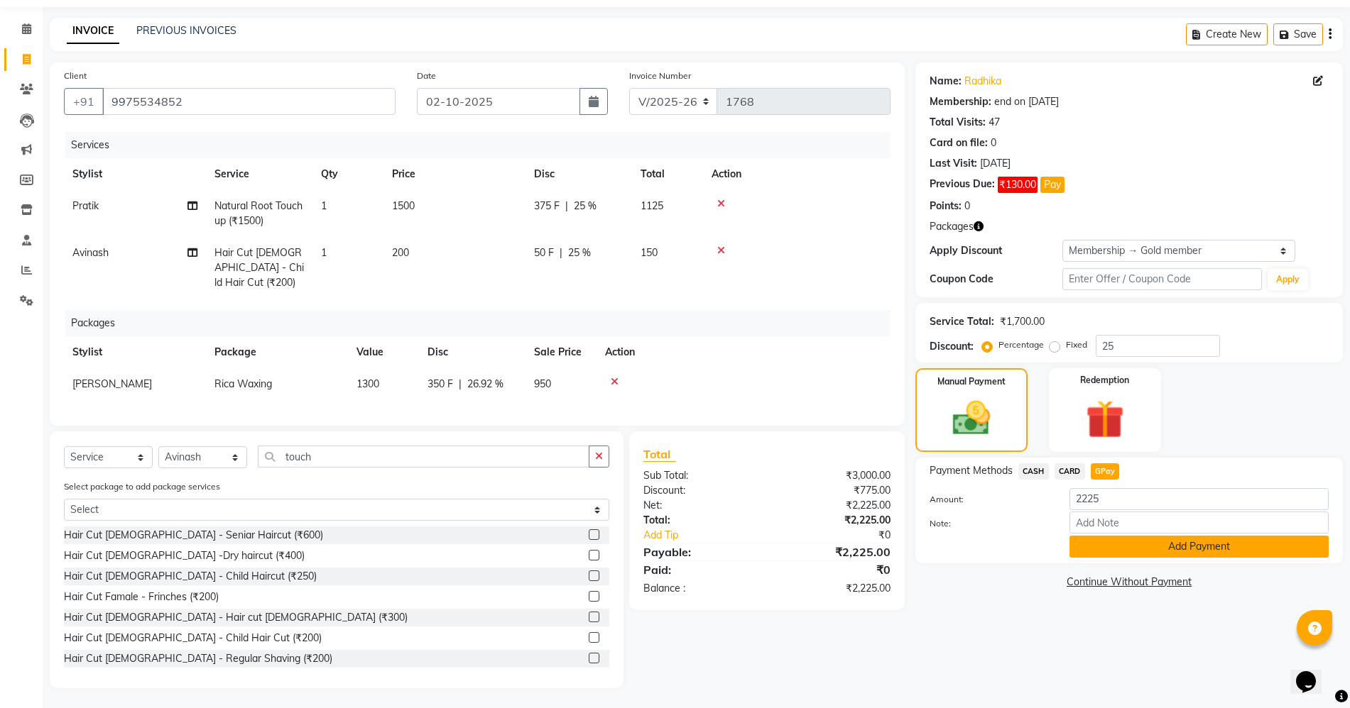
click at [1117, 548] on button "Add Payment" at bounding box center [1198, 547] width 259 height 22
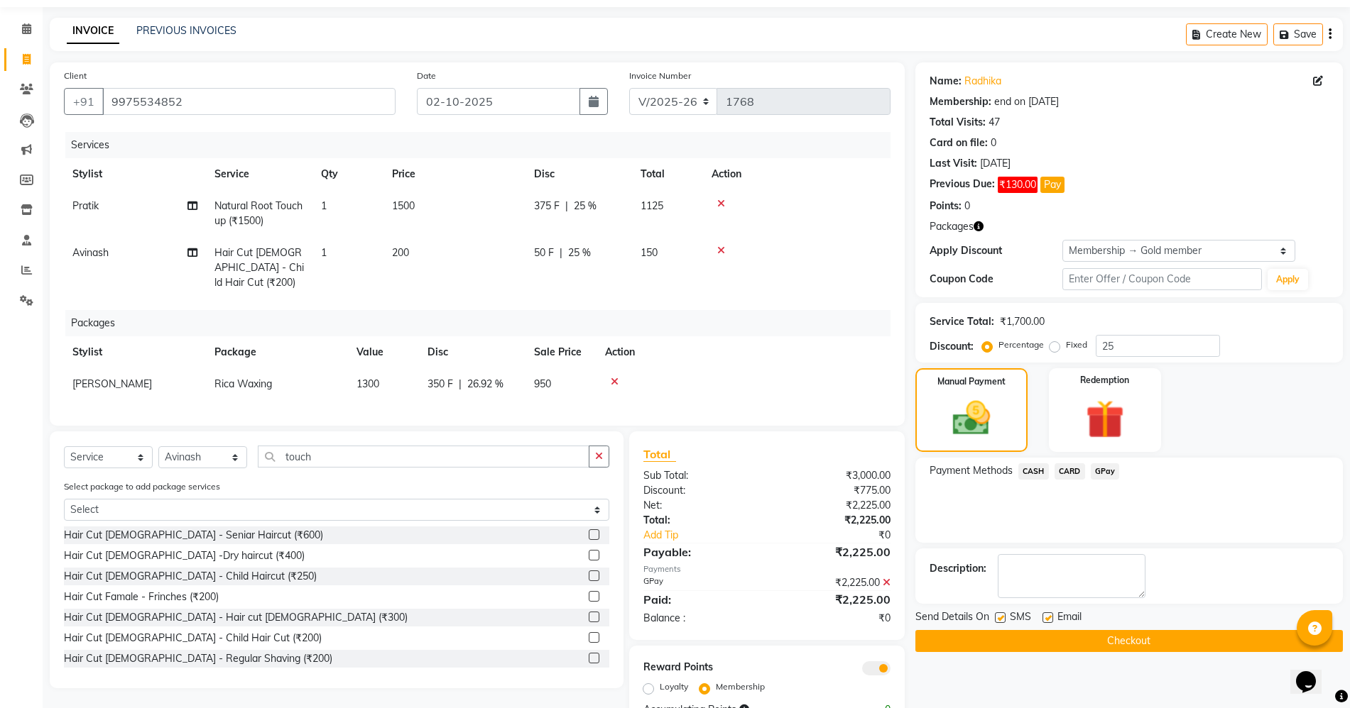
click at [1120, 637] on button "Checkout" at bounding box center [1128, 641] width 427 height 22
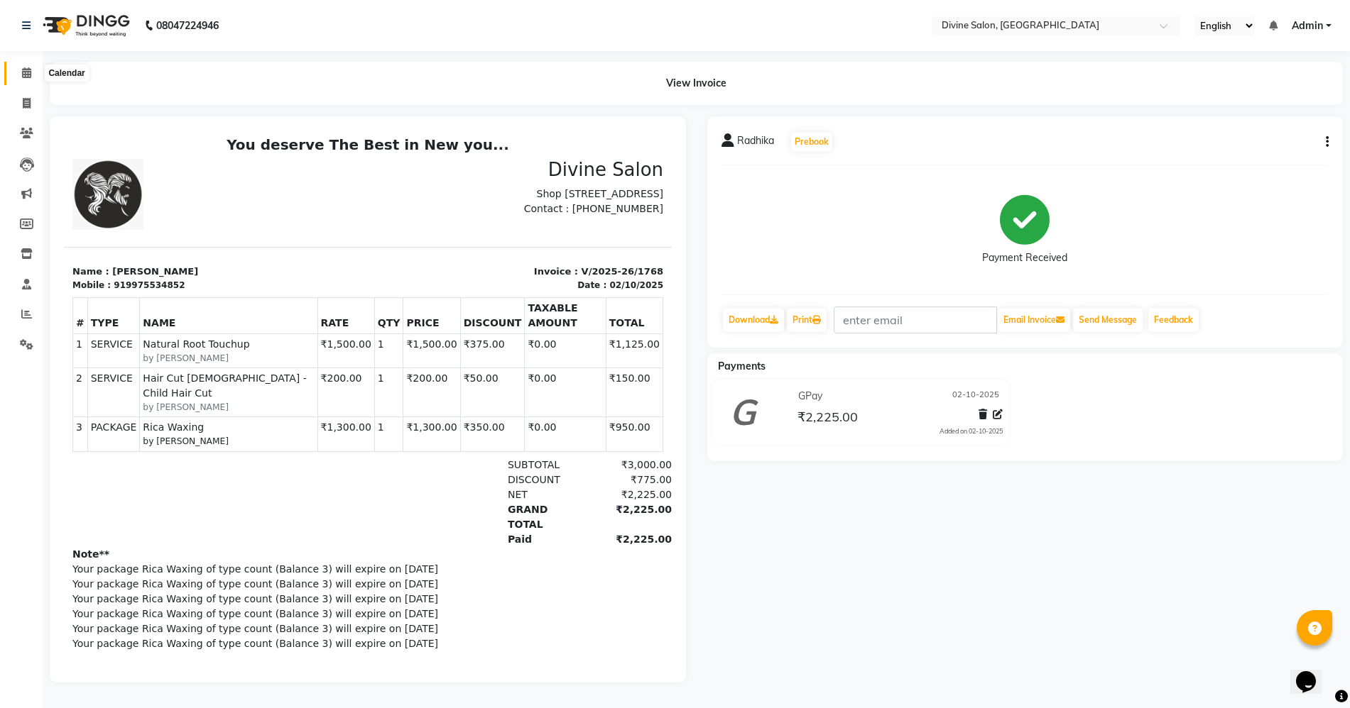
click at [22, 70] on icon at bounding box center [26, 72] width 9 height 11
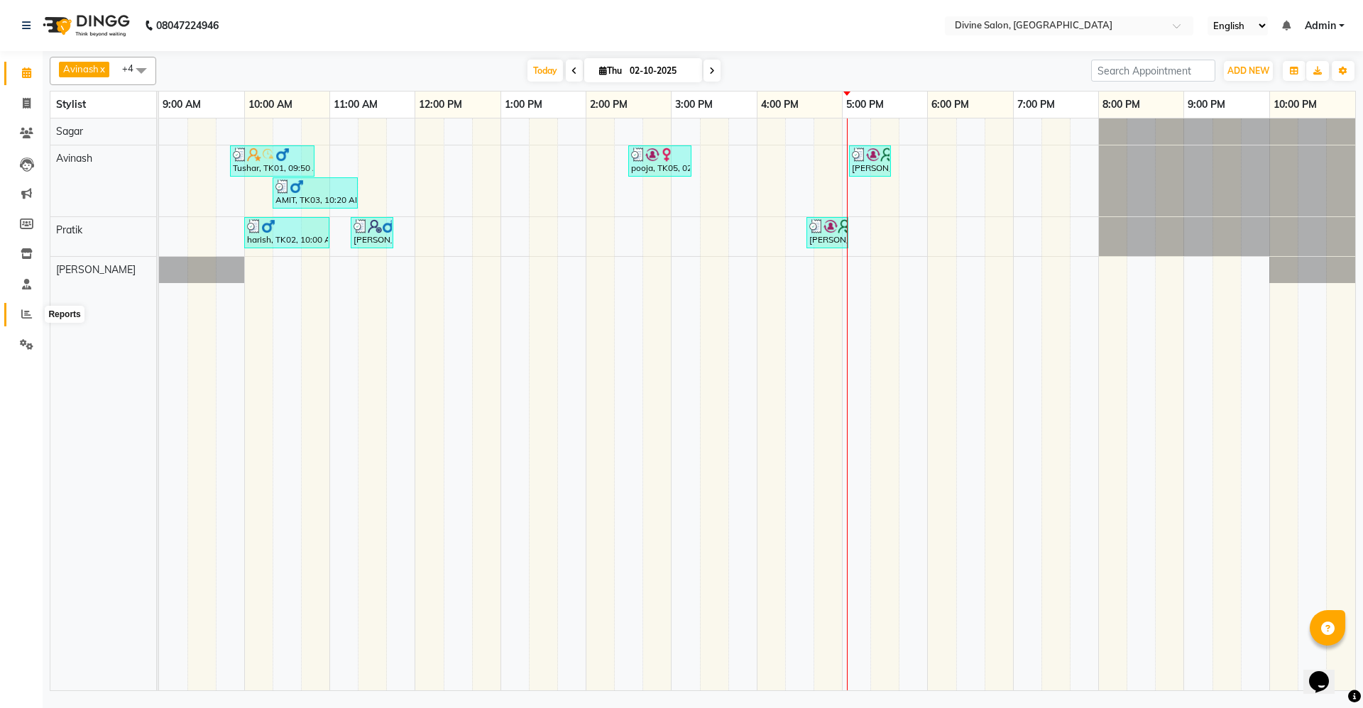
click at [23, 317] on icon at bounding box center [26, 314] width 11 height 11
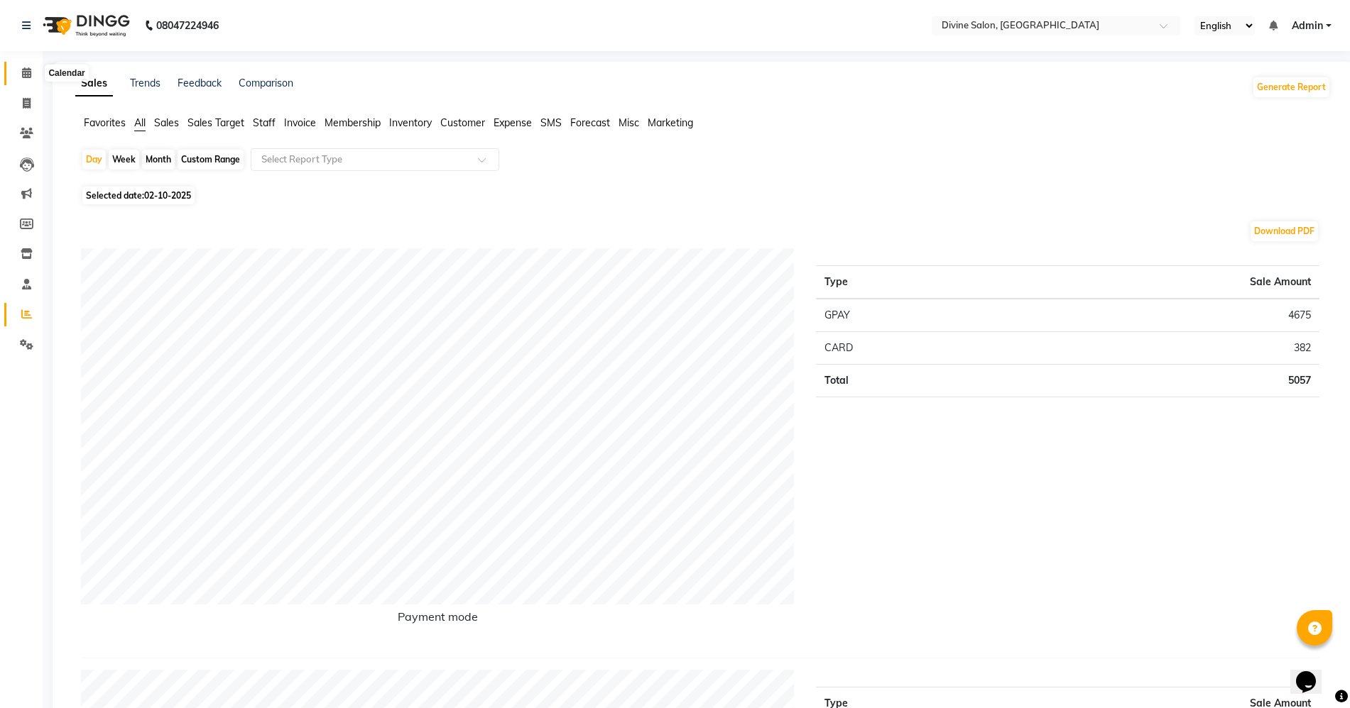
click at [25, 73] on icon at bounding box center [26, 72] width 9 height 11
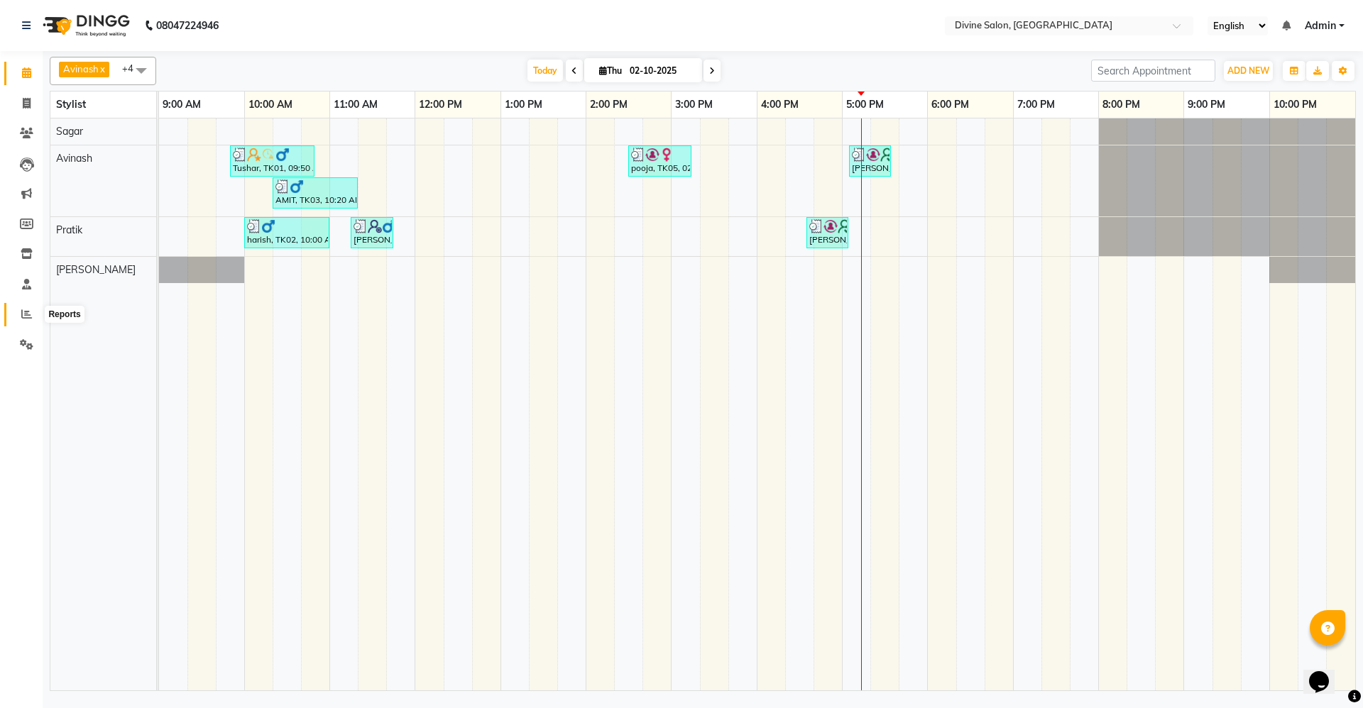
click at [18, 317] on span at bounding box center [26, 315] width 25 height 16
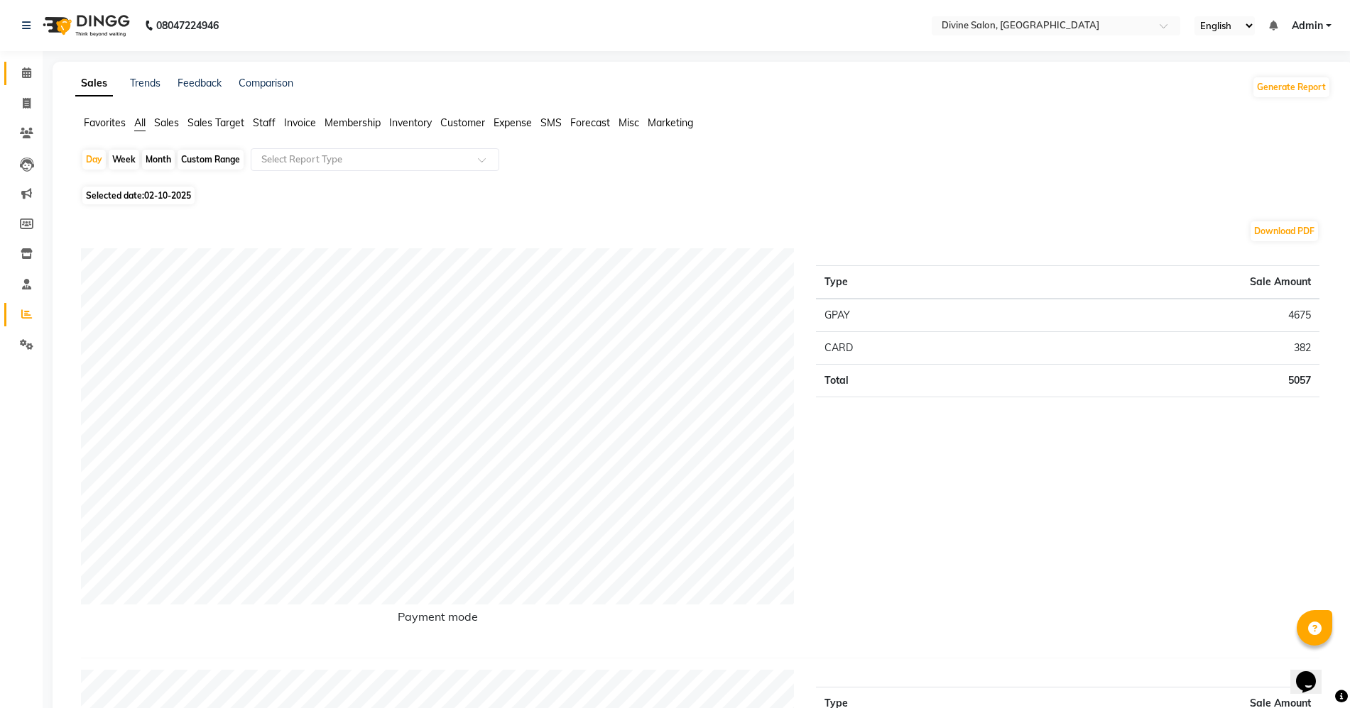
click at [18, 82] on link "Calendar" at bounding box center [21, 73] width 34 height 23
